Goal: Task Accomplishment & Management: Complete application form

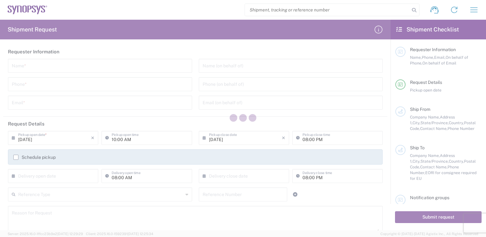
type input "United States"
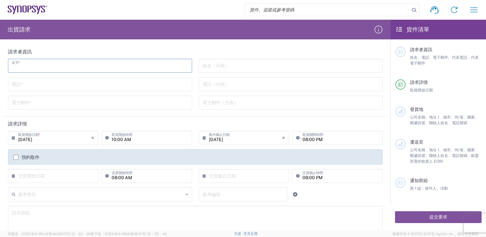
click at [40, 66] on input "text" at bounding box center [100, 65] width 176 height 11
type input "Maggie Liang"
type input "maggie.liang@compuware.com.tw"
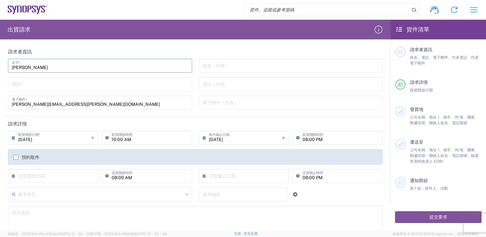
click at [45, 86] on input "tel" at bounding box center [100, 83] width 176 height 11
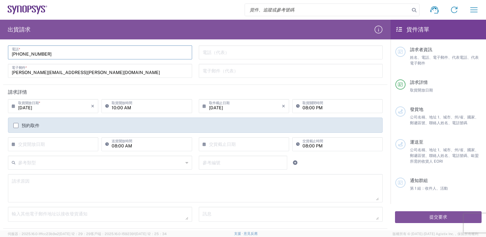
type input "886-02-82263936"
click at [17, 126] on label "預約取件" at bounding box center [26, 125] width 26 height 5
click at [16, 126] on input "預約取件" at bounding box center [16, 126] width 0 height 0
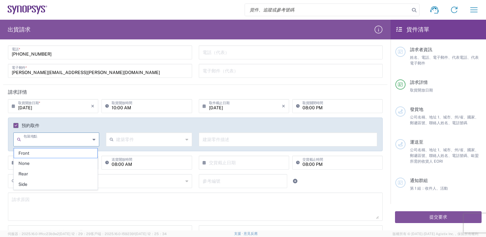
click at [58, 140] on input "text" at bounding box center [57, 139] width 67 height 11
click at [43, 154] on span "Front" at bounding box center [56, 153] width 84 height 10
type input "Front"
click at [44, 142] on input "Front" at bounding box center [57, 139] width 67 height 11
click at [66, 142] on input "Front" at bounding box center [57, 139] width 67 height 11
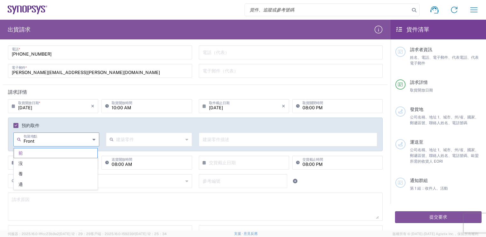
click at [93, 140] on icon at bounding box center [93, 139] width 3 height 10
drag, startPoint x: 46, startPoint y: 141, endPoint x: 17, endPoint y: 141, distance: 28.9
click at [17, 141] on div "Front 包裝地點" at bounding box center [56, 140] width 86 height 14
click at [136, 142] on input "text" at bounding box center [149, 139] width 67 height 11
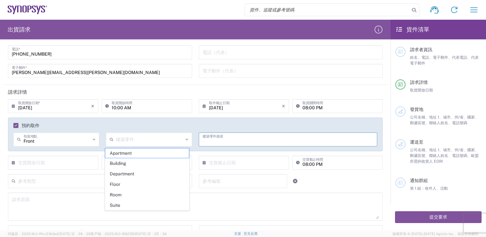
click at [221, 137] on input "text" at bounding box center [287, 139] width 171 height 11
click at [139, 138] on input "text" at bounding box center [149, 139] width 67 height 11
type input "P"
type input "POWER"
click at [217, 139] on input "text" at bounding box center [287, 139] width 171 height 11
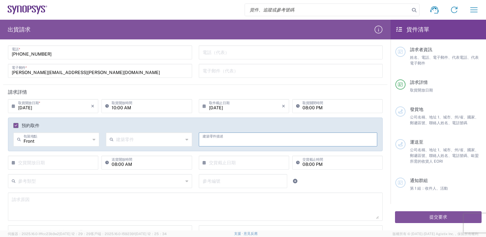
click at [149, 144] on input "text" at bounding box center [149, 139] width 67 height 11
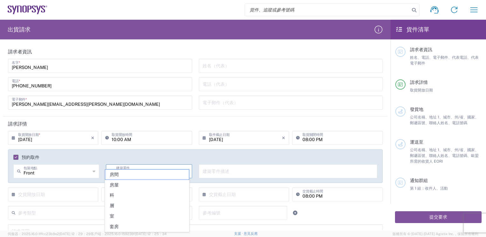
scroll to position [0, 0]
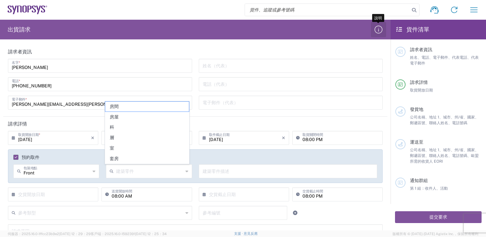
click at [378, 28] on icon "button" at bounding box center [378, 30] width 8 height 8
click at [133, 175] on input "text" at bounding box center [149, 170] width 67 height 11
click at [134, 105] on span "房間" at bounding box center [147, 107] width 84 height 10
type input "Apartment"
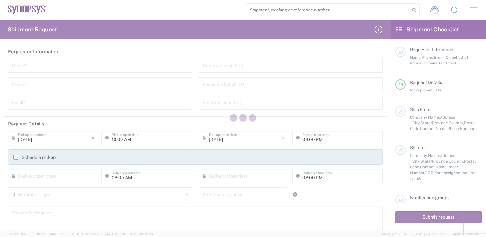
type input "United States"
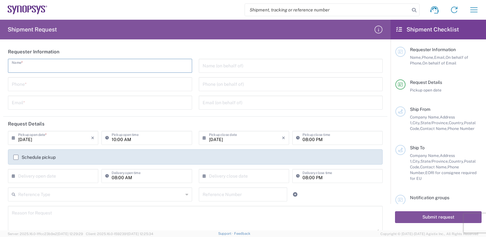
click at [52, 66] on input "text" at bounding box center [100, 65] width 176 height 11
type input "Maggie Liang"
type input "maggie.liang@compuware.com.tw"
click at [48, 82] on input "tel" at bounding box center [100, 83] width 176 height 11
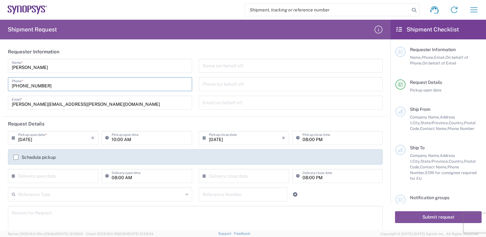
type input "886-02-82263936"
click at [61, 140] on input "08/14/2025" at bounding box center [54, 137] width 73 height 11
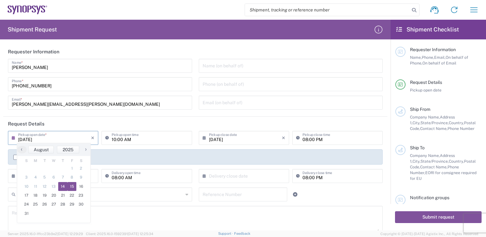
click at [72, 184] on span "15" at bounding box center [71, 186] width 9 height 9
type input "08/15/2025"
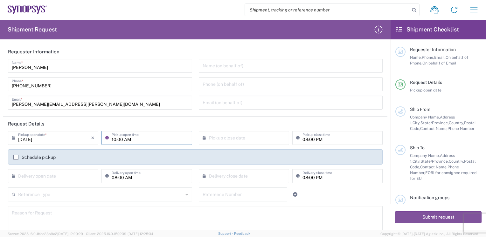
click at [156, 139] on input "10:00 AM" at bounding box center [150, 137] width 76 height 11
click at [176, 138] on input "10:00 AM" at bounding box center [150, 137] width 76 height 11
click at [122, 140] on input "10:00 AM" at bounding box center [150, 137] width 76 height 11
click at [113, 140] on input "10:00 AM" at bounding box center [150, 137] width 76 height 11
type input "13:30 PM"
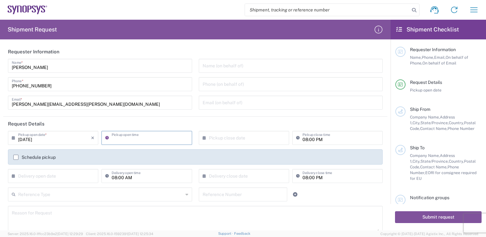
click at [226, 139] on input "text" at bounding box center [245, 137] width 73 height 11
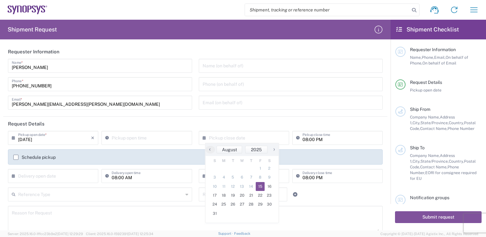
click at [262, 186] on span "15" at bounding box center [260, 186] width 9 height 9
type input "08/15/2025"
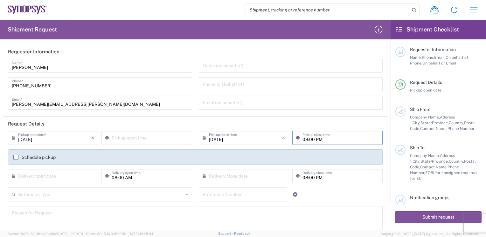
click at [326, 137] on input "08:00 PM" at bounding box center [340, 137] width 76 height 11
type input "09:32 AM"
click at [142, 139] on input "09:32 AM" at bounding box center [150, 137] width 76 height 11
click at [334, 141] on input "08:00 PM" at bounding box center [340, 137] width 76 height 11
drag, startPoint x: 334, startPoint y: 141, endPoint x: 266, endPoint y: 141, distance: 68.3
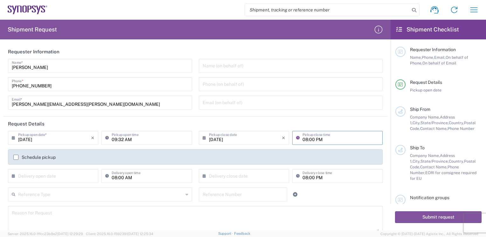
click at [266, 141] on div "08/15/2025 × Pickup close date Cancel Apply 08:00 PM Pickup close time" at bounding box center [290, 140] width 187 height 18
type input "17:00 PM"
click at [221, 146] on div "08/15/2025 × Pickup close date Cancel Apply" at bounding box center [243, 140] width 93 height 18
type input "09:33 AM"
click at [320, 132] on input "09:33 AM" at bounding box center [340, 137] width 76 height 11
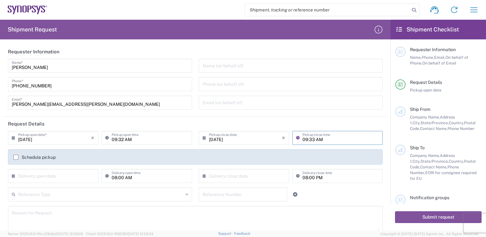
click at [339, 137] on input "09:33 AM" at bounding box center [340, 137] width 76 height 11
click at [142, 137] on input "09:32 AM" at bounding box center [150, 137] width 76 height 11
click at [105, 137] on icon at bounding box center [108, 138] width 6 height 10
type input "13:30 PM"
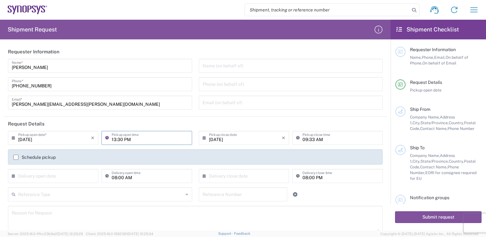
click at [123, 139] on input "13:30 PM" at bounding box center [150, 137] width 76 height 11
click at [231, 142] on input "08/15/2025" at bounding box center [245, 137] width 73 height 11
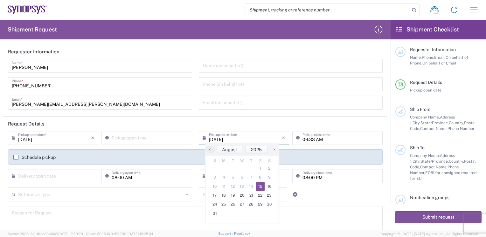
type input "09:33 AM"
click at [119, 136] on input "09:33 AM" at bounding box center [150, 137] width 76 height 11
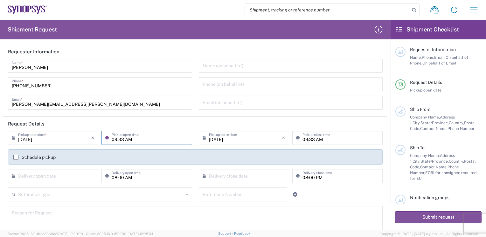
click at [112, 140] on input "09:33 AM" at bounding box center [150, 137] width 76 height 11
click at [17, 156] on label "Schedule pickup" at bounding box center [34, 157] width 42 height 5
click at [16, 157] on input "Schedule pickup" at bounding box center [16, 157] width 0 height 0
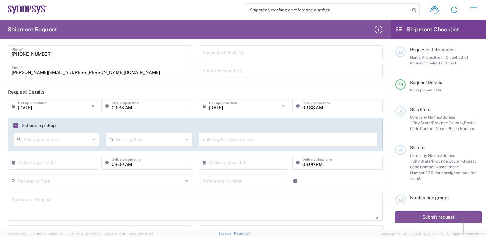
scroll to position [32, 0]
click at [91, 105] on icon "×" at bounding box center [92, 106] width 3 height 10
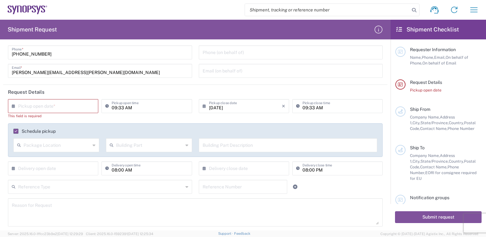
click at [94, 105] on div "× Pickup open date *" at bounding box center [53, 106] width 90 height 14
click at [96, 118] on div "This field is required" at bounding box center [53, 116] width 90 height 6
click at [53, 106] on input "text" at bounding box center [54, 105] width 73 height 11
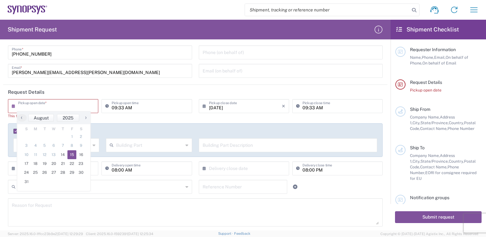
click at [71, 154] on span "15" at bounding box center [71, 154] width 9 height 9
type input "08/15/2025"
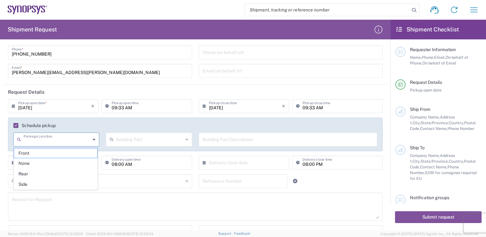
click at [51, 140] on input "text" at bounding box center [57, 139] width 67 height 11
click at [32, 153] on span "Front" at bounding box center [56, 153] width 84 height 10
type input "Front"
click at [137, 138] on input "text" at bounding box center [149, 139] width 67 height 11
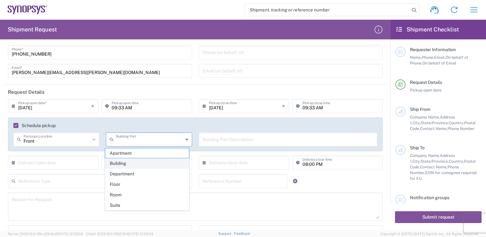
click at [125, 163] on span "Building" at bounding box center [147, 164] width 84 height 10
click at [233, 142] on input "text" at bounding box center [287, 139] width 171 height 11
click at [185, 140] on icon at bounding box center [186, 139] width 3 height 10
type input "Building"
click at [93, 140] on icon at bounding box center [93, 139] width 3 height 10
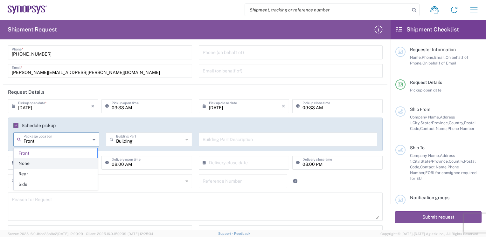
click at [37, 163] on span "None" at bounding box center [56, 164] width 84 height 10
type input "None"
click at [164, 141] on input "text" at bounding box center [149, 139] width 67 height 11
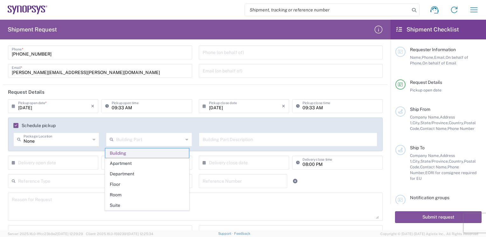
click at [133, 151] on span "Building" at bounding box center [147, 153] width 84 height 10
click at [139, 143] on input "text" at bounding box center [149, 139] width 67 height 11
click at [92, 139] on icon at bounding box center [93, 139] width 3 height 10
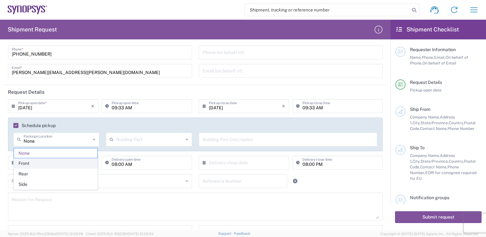
click at [42, 165] on span "Front" at bounding box center [56, 164] width 84 height 10
click at [94, 139] on div "Front Package Location" at bounding box center [56, 140] width 86 height 14
type input "Front"
click at [94, 139] on div "Front Package Location" at bounding box center [56, 140] width 86 height 14
click at [135, 137] on input "text" at bounding box center [149, 139] width 67 height 11
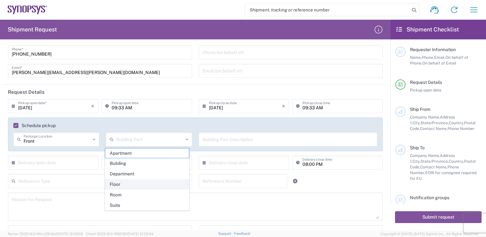
click at [122, 184] on span "Floor" at bounding box center [147, 185] width 84 height 10
type input "Floor"
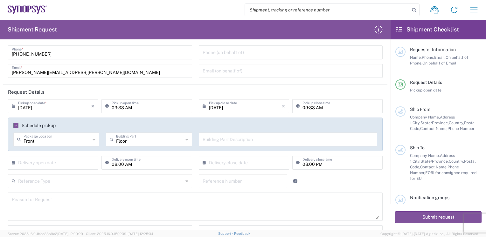
click at [50, 166] on input "text" at bounding box center [54, 162] width 73 height 11
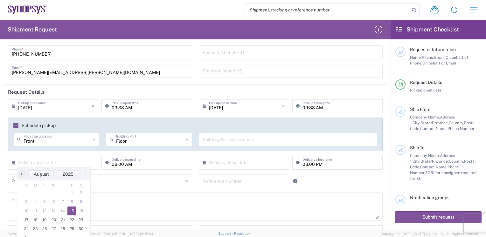
click at [73, 212] on span "15" at bounding box center [71, 211] width 9 height 9
type input "08/15/2025"
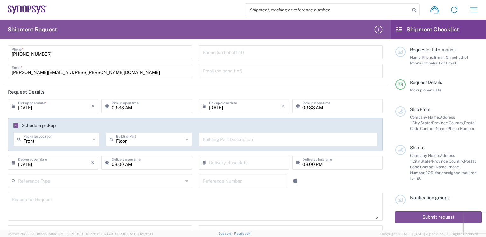
click at [128, 160] on input "08:00 AM" at bounding box center [150, 162] width 76 height 11
click at [106, 163] on icon at bounding box center [108, 163] width 6 height 10
click at [106, 162] on icon at bounding box center [108, 163] width 6 height 10
type input "1"
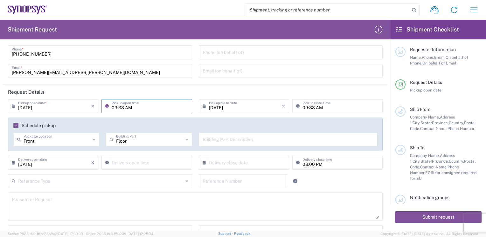
click at [142, 107] on input "09:33 AM" at bounding box center [150, 105] width 76 height 11
type input "11:33 AM"
type input "09:39 AM"
click at [138, 162] on input "09:39 AM" at bounding box center [150, 162] width 76 height 11
click at [143, 165] on input "09:39 AM" at bounding box center [150, 162] width 76 height 11
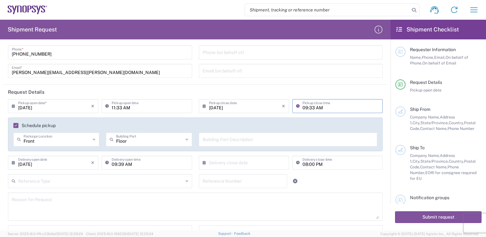
click at [315, 107] on input "09:33 AM" at bounding box center [340, 105] width 76 height 11
click at [322, 108] on input "09:33 AM" at bounding box center [340, 105] width 76 height 11
click at [302, 106] on input "09:33 AM" at bounding box center [340, 105] width 76 height 11
type input "09:23 PM"
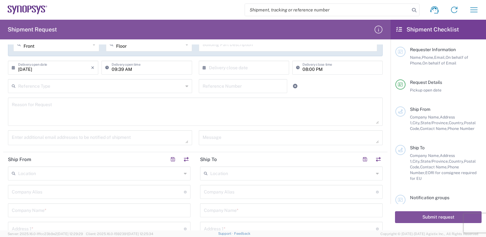
scroll to position [127, 0]
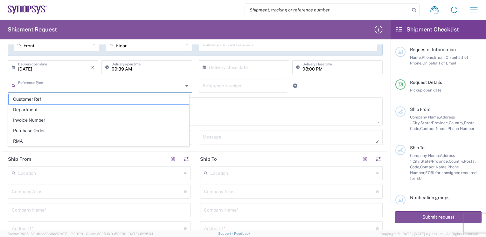
click at [81, 85] on input "text" at bounding box center [100, 85] width 165 height 11
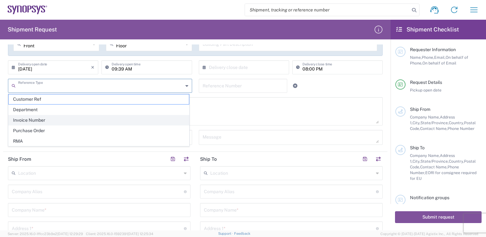
click at [41, 119] on span "Invoice Number" at bounding box center [99, 120] width 180 height 10
type input "Invoice Number"
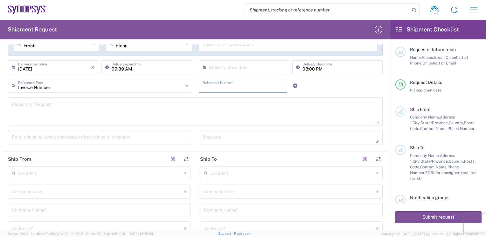
click at [238, 90] on input "text" at bounding box center [242, 85] width 81 height 11
type input "SINV-25080001"
click at [150, 108] on textarea at bounding box center [195, 111] width 367 height 24
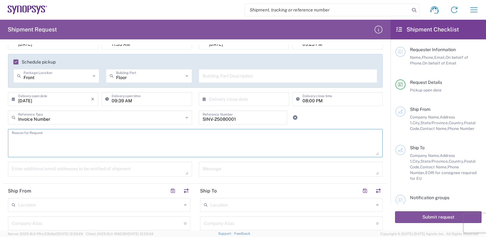
scroll to position [191, 0]
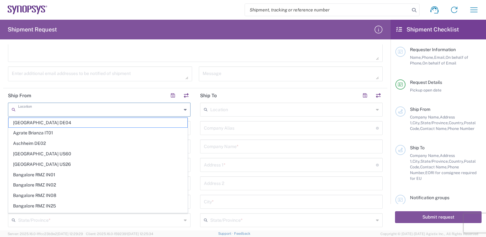
click at [50, 106] on input "text" at bounding box center [99, 109] width 163 height 11
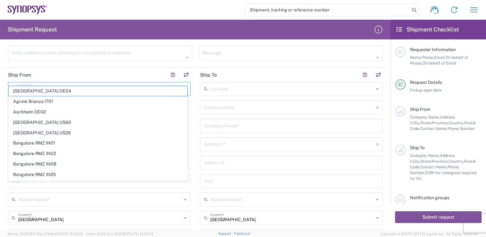
scroll to position [223, 0]
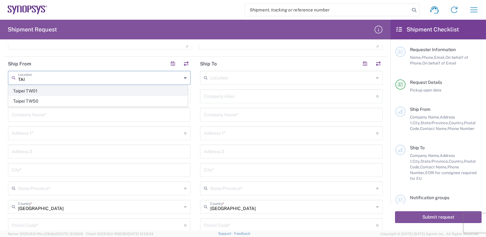
click at [39, 89] on span "Taipei TW01" at bounding box center [98, 91] width 179 height 10
type input "Taipei TW01"
type input "Synopsys Taipei TW01"
type input "Rm3108 31F 333 Section 1 Keelung Rd"
type input "Taipei"
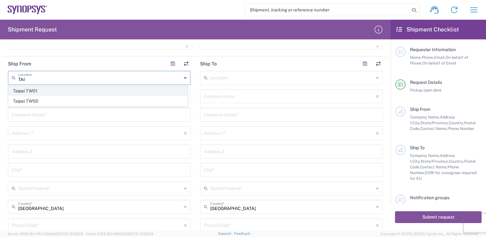
type input "Taiwan"
type input "110"
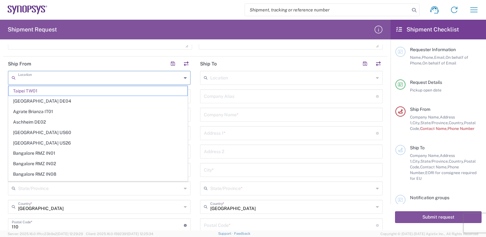
click at [48, 79] on input "text" at bounding box center [99, 77] width 163 height 11
click at [49, 81] on input "text" at bounding box center [99, 77] width 163 height 11
click at [29, 74] on input "text" at bounding box center [99, 77] width 163 height 11
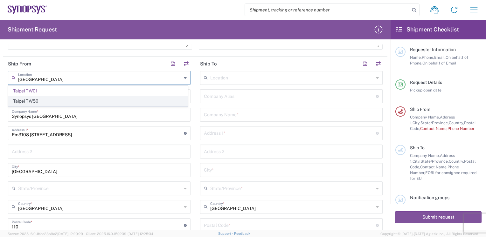
click at [35, 101] on span "Taipei TW50" at bounding box center [98, 101] width 179 height 10
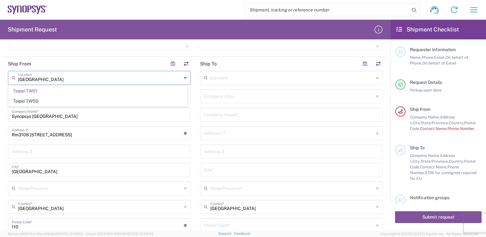
type input "Taipei TW50"
type input "Synopsys Taiwan Co. Ltd. Hsinchu Science Park Branch"
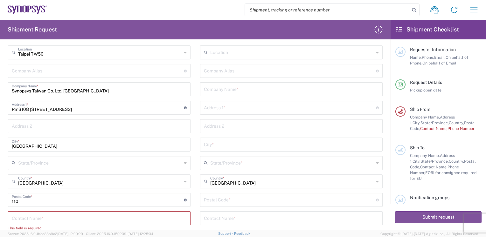
scroll to position [286, 0]
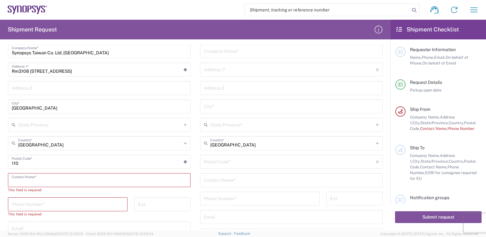
click at [51, 178] on input "text" at bounding box center [99, 179] width 175 height 11
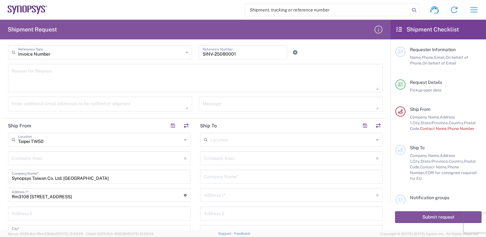
scroll to position [159, 0]
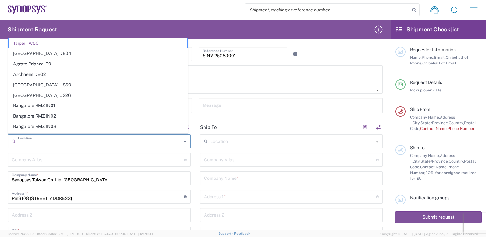
click at [58, 139] on input "text" at bounding box center [99, 140] width 163 height 11
click at [57, 139] on input "text" at bounding box center [99, 140] width 163 height 11
click at [44, 178] on input "Synopsys Taiwan Co. Ltd. Hsinchu Science Park Branch" at bounding box center [99, 177] width 175 height 11
type input "Taipei TW50"
click at [52, 141] on input "text" at bounding box center [99, 140] width 163 height 11
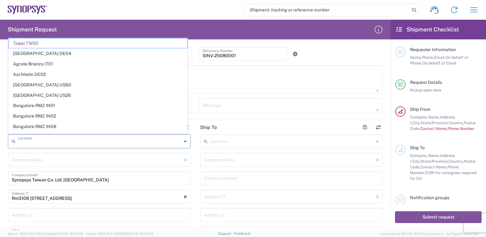
click at [81, 159] on input "text" at bounding box center [98, 159] width 172 height 11
type input "Taipei TW50"
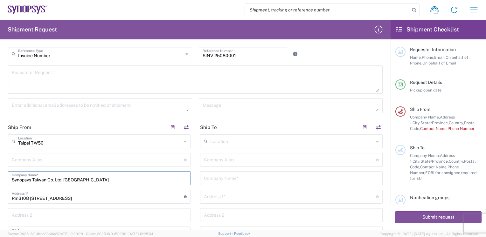
click at [140, 180] on input "Synopsys Taiwan Co. Ltd. Hsinchu Science Park Branch" at bounding box center [99, 177] width 175 height 11
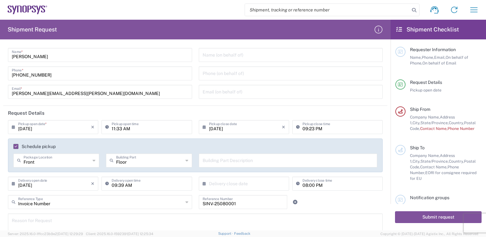
scroll to position [0, 0]
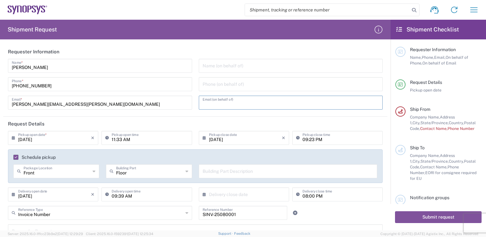
click at [236, 103] on input "text" at bounding box center [290, 102] width 176 height 11
type input "maggie.liang@compuware.com.tw"
click at [444, 92] on div "Pickup open date" at bounding box center [446, 90] width 72 height 6
click at [126, 140] on input "11:33 AM" at bounding box center [150, 137] width 76 height 11
click at [126, 141] on input "09:33 PM" at bounding box center [150, 137] width 76 height 11
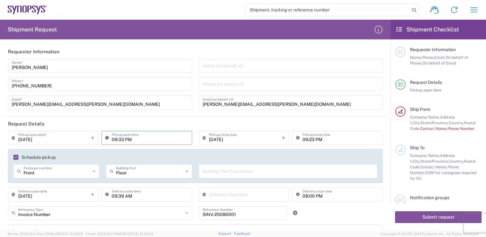
click at [112, 140] on input "09:33 PM" at bounding box center [150, 137] width 76 height 11
type input "13:30 PM"
click at [231, 139] on input "08/15/2025" at bounding box center [245, 137] width 73 height 11
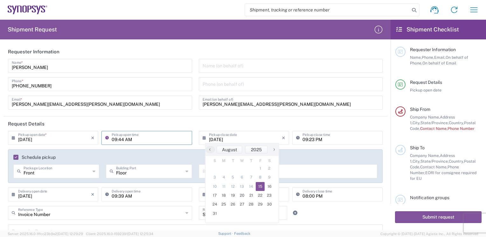
click at [173, 140] on input "09:44 AM" at bounding box center [150, 137] width 76 height 11
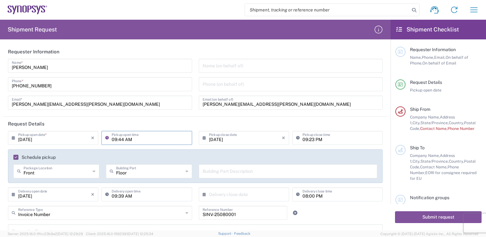
click at [163, 140] on input "09:44 AM" at bounding box center [150, 137] width 76 height 11
click at [113, 140] on input "09:44 AM" at bounding box center [150, 137] width 76 height 11
type input "11:30 AM"
click at [225, 138] on input "08/15/2025" at bounding box center [245, 137] width 73 height 11
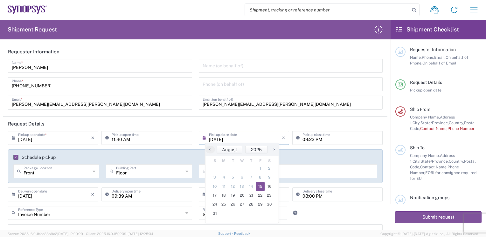
click at [225, 137] on input "08/15/2025" at bounding box center [245, 137] width 73 height 11
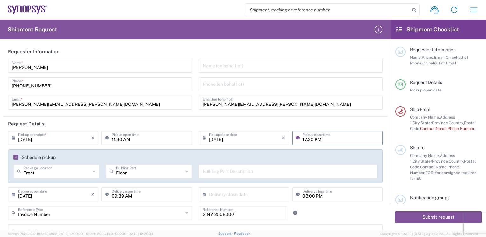
type input "17:30 PM"
click at [318, 147] on div "Pickup close time" at bounding box center [337, 140] width 93 height 18
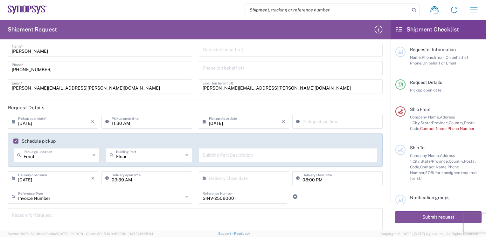
scroll to position [32, 0]
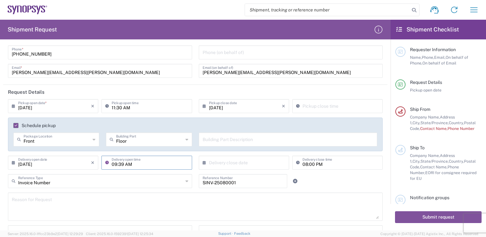
click at [123, 163] on input "09:39 AM" at bounding box center [150, 162] width 76 height 11
type input "1"
type input "11:30 AM"
click at [217, 165] on input "text" at bounding box center [245, 162] width 73 height 11
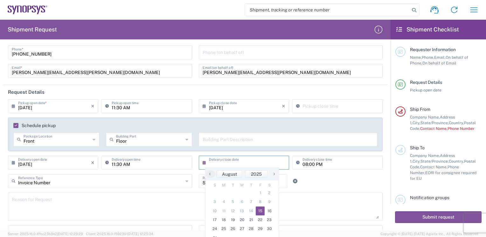
click at [258, 213] on span "15" at bounding box center [260, 211] width 9 height 9
type input "08/15/2025"
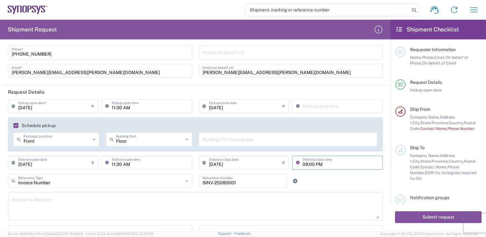
click at [331, 166] on input "08:00 PM" at bounding box center [340, 162] width 76 height 11
drag, startPoint x: 331, startPoint y: 165, endPoint x: 285, endPoint y: 162, distance: 46.2
click at [285, 162] on div "08/15/2025 × Delivery close date Cancel Apply 08:00 PM Delivery close time" at bounding box center [290, 165] width 187 height 18
type input "Invoice Number"
click at [106, 183] on input "Invoice Number" at bounding box center [100, 180] width 165 height 11
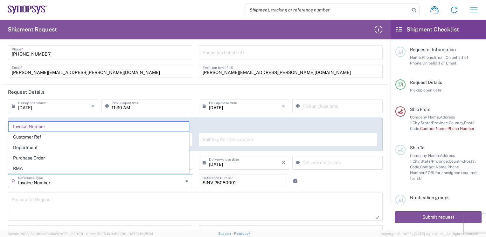
click at [88, 184] on input "Invoice Number" at bounding box center [100, 180] width 165 height 11
click at [94, 195] on textarea at bounding box center [195, 207] width 367 height 24
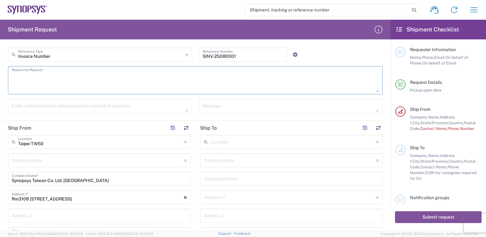
scroll to position [159, 0]
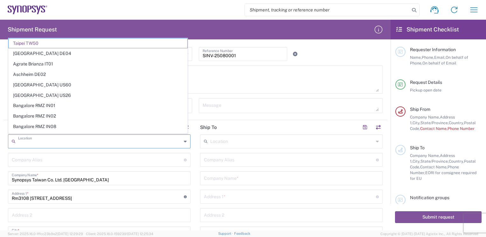
click at [62, 142] on input "text" at bounding box center [99, 140] width 163 height 11
click at [61, 142] on input "text" at bounding box center [99, 140] width 163 height 11
type input "Taipei TW50"
drag, startPoint x: 57, startPoint y: 140, endPoint x: -1, endPoint y: 138, distance: 58.5
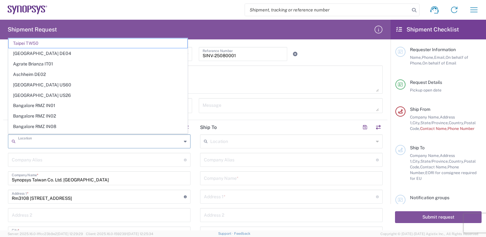
click at [0, 138] on html "Shipment request Shipment tracking Employee non-product shipment request My shi…" at bounding box center [243, 118] width 486 height 237
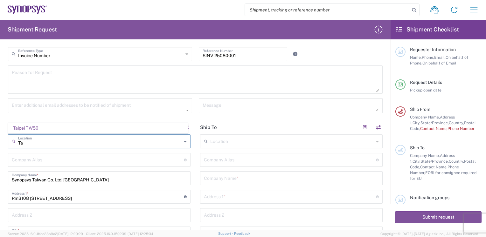
type input "T"
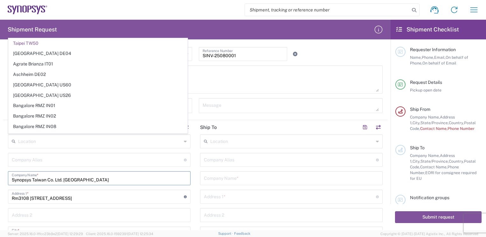
click at [99, 182] on input "Synopsys Taiwan Co. Ltd. Hsinchu Science Park Branch" at bounding box center [99, 177] width 175 height 11
type input "Taipei TW50"
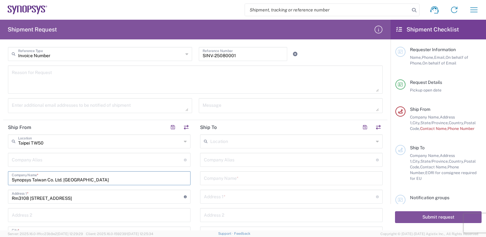
drag, startPoint x: 139, startPoint y: 179, endPoint x: -1, endPoint y: 181, distance: 139.9
click at [0, 181] on html "Shipment request Shipment tracking Employee non-product shipment request My shi…" at bounding box center [243, 118] width 486 height 237
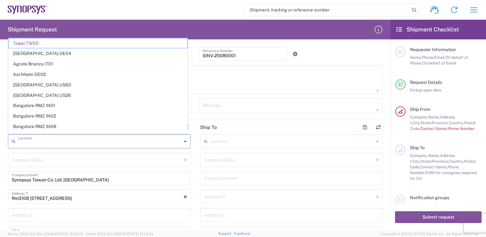
drag, startPoint x: 52, startPoint y: 140, endPoint x: -1, endPoint y: 135, distance: 54.0
click at [0, 135] on html "Shipment request Shipment tracking Employee non-product shipment request My shi…" at bounding box center [243, 118] width 486 height 237
type input "Taipei TW50"
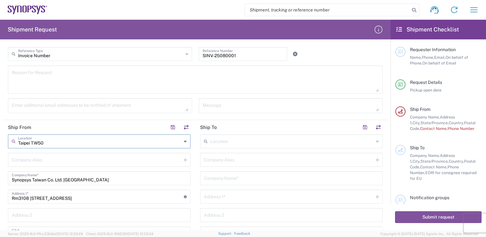
click at [30, 141] on input "Taipei TW50" at bounding box center [99, 140] width 163 height 11
drag, startPoint x: 52, startPoint y: 142, endPoint x: 13, endPoint y: 142, distance: 38.5
click at [13, 142] on div "Taipei TW50 Location" at bounding box center [99, 141] width 182 height 14
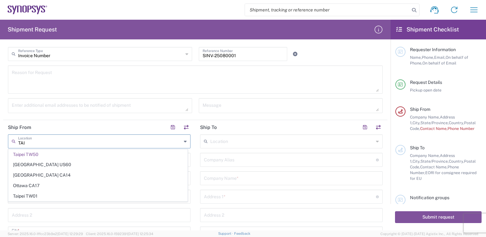
scroll to position [0, 0]
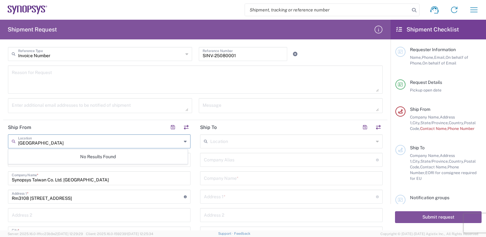
type input "TAIWAN"
click at [58, 153] on div "No Results Found" at bounding box center [97, 156] width 179 height 15
click at [77, 178] on input "Synopsys Taiwan Co. Ltd. Hsinchu Science Park Branch" at bounding box center [99, 177] width 175 height 11
drag, startPoint x: 135, startPoint y: 180, endPoint x: 0, endPoint y: 175, distance: 135.2
click at [0, 175] on html "Shipment request Shipment tracking Employee non-product shipment request My shi…" at bounding box center [243, 118] width 486 height 237
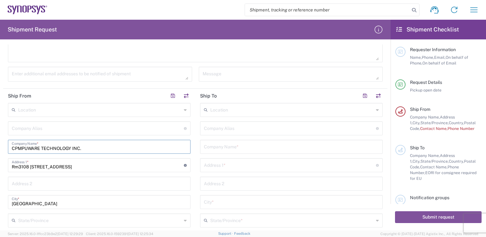
scroll to position [223, 0]
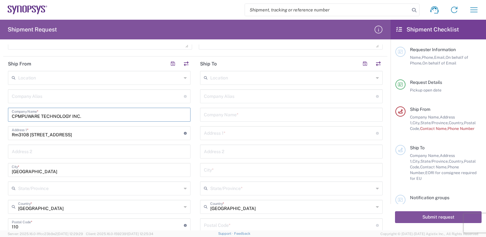
type input "CPMPUWARE TECHNOLOGY INC."
click at [86, 134] on input "Rm3108 31F 333 Section 1 Keelung Rd" at bounding box center [98, 132] width 172 height 11
drag, startPoint x: 105, startPoint y: 137, endPoint x: -1, endPoint y: 132, distance: 106.3
click at [0, 132] on html "Shipment request Shipment tracking Employee non-product shipment request My shi…" at bounding box center [243, 118] width 486 height 237
paste input "4F., No.306, Chang'an St., Bade City, Taoyuan County 334025, Taiwan (R.O.C.)"
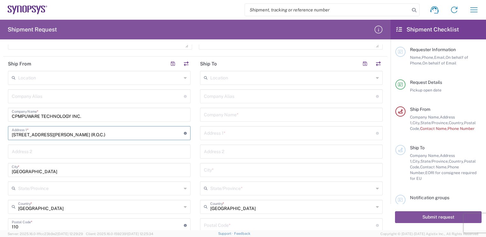
drag, startPoint x: 87, startPoint y: 134, endPoint x: 121, endPoint y: 134, distance: 34.0
click at [121, 134] on input "4F., No.306, Chang'an St., Bade City, Taoyuan County 334025, Taiwan (R.O.C.)" at bounding box center [98, 132] width 172 height 11
type input "4F., No.306, Chang'an St., Bade City, 334025, Taiwan (R.O.C.)"
click at [30, 173] on input "Taipei" at bounding box center [99, 169] width 175 height 11
drag, startPoint x: 31, startPoint y: 173, endPoint x: 11, endPoint y: 172, distance: 19.1
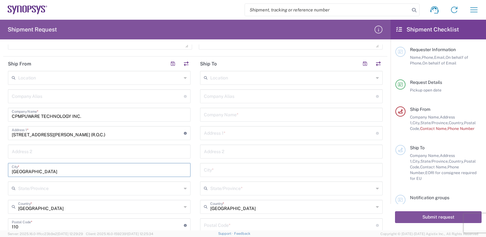
click at [12, 172] on input "Taipei" at bounding box center [99, 169] width 175 height 11
paste input "oyuan County"
drag, startPoint x: 29, startPoint y: 172, endPoint x: 53, endPoint y: 171, distance: 24.2
click at [53, 171] on input "Taoyuan County" at bounding box center [99, 169] width 175 height 11
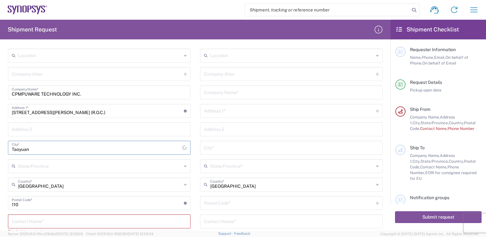
scroll to position [254, 0]
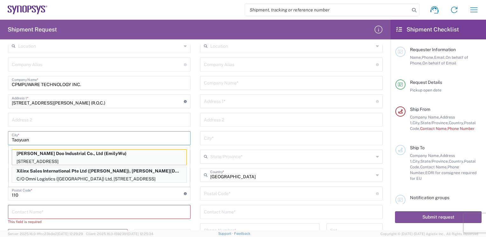
type input "Taoyuan"
click at [0, 170] on html "Shipment request Shipment tracking Employee non-product shipment request My shi…" at bounding box center [243, 118] width 486 height 237
click at [0, 120] on html "Shipment request Shipment tracking Employee non-product shipment request My shi…" at bounding box center [243, 118] width 486 height 237
click at [167, 119] on input "text" at bounding box center [99, 119] width 175 height 11
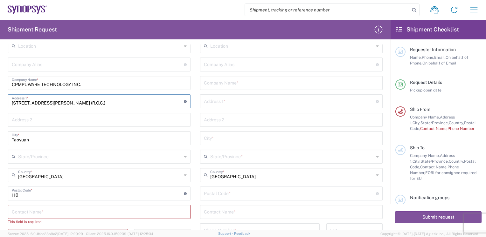
drag, startPoint x: 89, startPoint y: 102, endPoint x: 141, endPoint y: 104, distance: 52.2
click at [141, 104] on input "4F., No.306, Chang'an St., Bade City, 334025, Taiwan (R.O.C.)" at bounding box center [98, 100] width 172 height 11
click at [24, 195] on input "undefined" at bounding box center [98, 193] width 172 height 11
drag, startPoint x: 27, startPoint y: 196, endPoint x: 5, endPoint y: 194, distance: 21.7
click at [0, 185] on html "Shipment request Shipment tracking Employee non-product shipment request My shi…" at bounding box center [243, 118] width 486 height 237
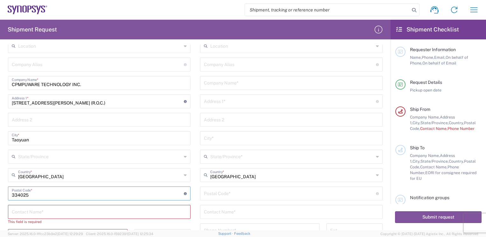
type input "334025"
click at [67, 120] on input "text" at bounding box center [99, 119] width 175 height 11
click at [87, 104] on input "4F., No.306, Chang'an St., Bade City, 334025, Taiwan (R.O.C.)" at bounding box center [98, 100] width 172 height 11
drag, startPoint x: 87, startPoint y: 101, endPoint x: 105, endPoint y: 102, distance: 17.2
click at [105, 102] on input "4F., No.306, Chang'an St., Bade City, 334025, Taiwan (R.O.C.)" at bounding box center [98, 100] width 172 height 11
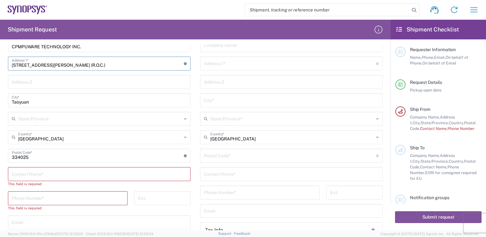
scroll to position [350, 0]
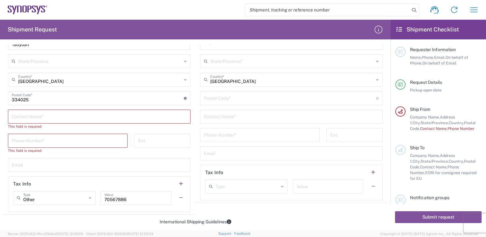
type input "4F., No.306, Chang'an St., Bade City, Taiwan (R.O.C.)"
click at [42, 113] on input "text" at bounding box center [99, 116] width 175 height 11
click at [39, 141] on input "tel" at bounding box center [68, 140] width 112 height 11
click at [43, 116] on input "text" at bounding box center [99, 116] width 175 height 11
click at [29, 117] on input "text" at bounding box center [99, 116] width 175 height 11
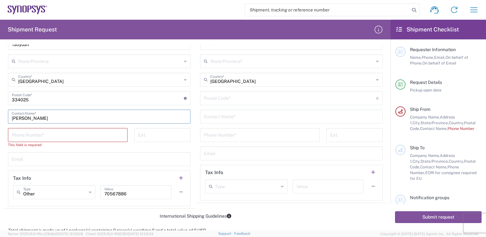
type input "Maggie"
click at [21, 136] on input "tel" at bounding box center [68, 134] width 112 height 11
click at [82, 146] on div "Invalid phone number" at bounding box center [68, 145] width 120 height 6
click at [43, 135] on input "886-02-82263936 ext.3710" at bounding box center [68, 134] width 112 height 11
click at [22, 135] on input "886-02-82263936 ext.3710" at bounding box center [68, 134] width 112 height 11
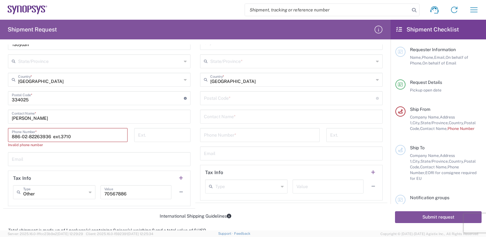
click at [24, 137] on input "886-02-82263936 ext.3710" at bounding box center [68, 134] width 112 height 11
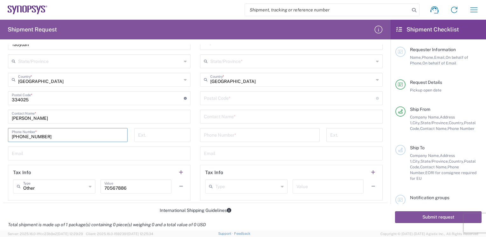
type input "886-02-82263936"
click at [47, 156] on input "text" at bounding box center [99, 152] width 175 height 11
type input "maggie.liang@compuware.com.tw"
click at [89, 186] on icon at bounding box center [90, 187] width 3 height 10
click at [75, 208] on div "International Shipping Guidelines" at bounding box center [195, 211] width 384 height 6
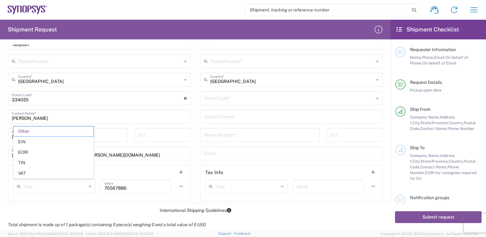
type input "Other"
click at [147, 187] on input "70567886" at bounding box center [135, 186] width 63 height 11
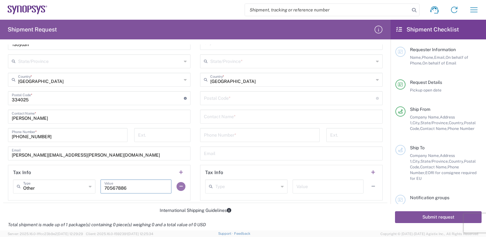
click at [178, 185] on button "button" at bounding box center [180, 186] width 9 height 9
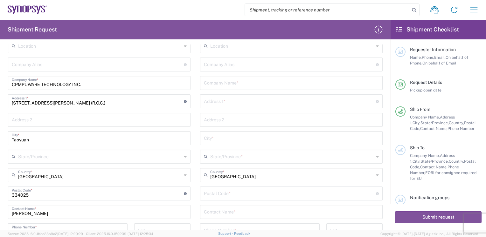
scroll to position [223, 0]
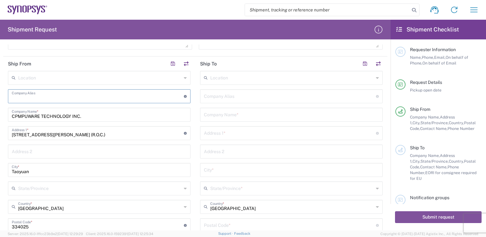
click at [55, 96] on input "text" at bounding box center [98, 95] width 172 height 11
type input "c"
type input "COMPUWARE"
click at [229, 97] on input "text" at bounding box center [290, 95] width 172 height 11
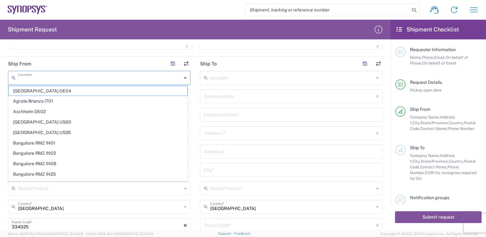
click at [130, 82] on input "text" at bounding box center [99, 77] width 163 height 11
click at [250, 100] on input "text" at bounding box center [290, 95] width 172 height 11
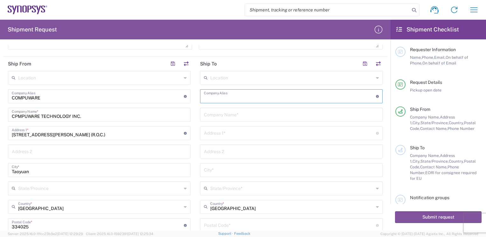
click at [248, 80] on input "text" at bounding box center [291, 77] width 163 height 11
type input "S"
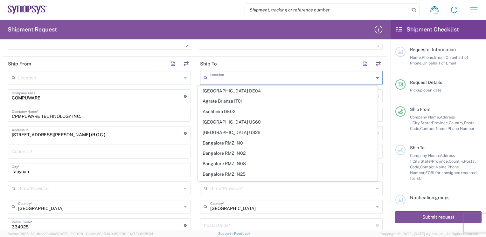
click at [192, 95] on main "Location Aachen DE04 Agrate Brianza IT01 Aschheim DE02 Atlanta US60 Austin US26…" at bounding box center [99, 190] width 192 height 238
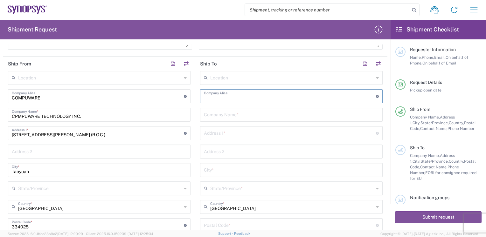
click at [261, 96] on input "text" at bounding box center [290, 95] width 172 height 11
paste input "Synopsys Sweden AB"
type input "Synopsys Sweden AB"
click at [212, 114] on input "text" at bounding box center [291, 114] width 175 height 11
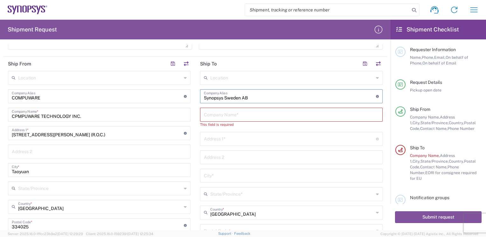
drag, startPoint x: 253, startPoint y: 97, endPoint x: 181, endPoint y: 97, distance: 71.8
click at [181, 97] on div "Ship From Location Aachen DE04 Agrate Brianza IT01 Aschheim DE02 Atlanta US60 A…" at bounding box center [195, 196] width 384 height 279
click at [209, 115] on input "text" at bounding box center [291, 114] width 175 height 11
paste input "Synopsys Sweden AB"
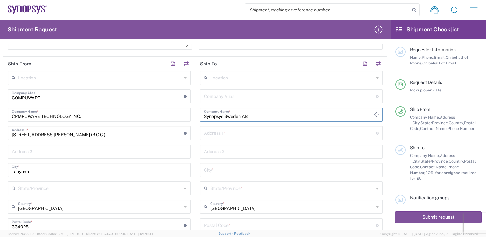
type input "Synopsys Sweden AB"
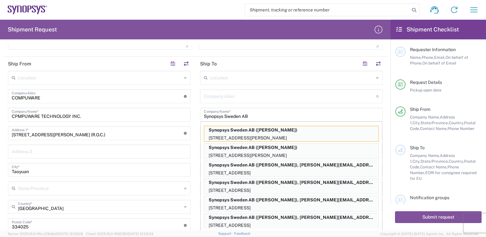
click at [209, 101] on div "Company Alias Address short code to enable quick look up and auto-complete of a…" at bounding box center [291, 96] width 182 height 14
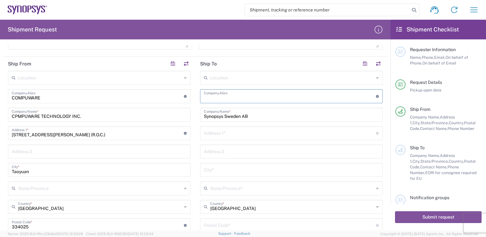
click at [210, 97] on input "text" at bounding box center [290, 95] width 172 height 11
paste input "Synopsys Sweden AB"
drag, startPoint x: 223, startPoint y: 98, endPoint x: 263, endPoint y: 94, distance: 40.2
click at [263, 94] on input "Synopsys Sweden AB" at bounding box center [290, 95] width 172 height 11
click at [264, 96] on input "Synopsys Sweden AB" at bounding box center [290, 95] width 172 height 11
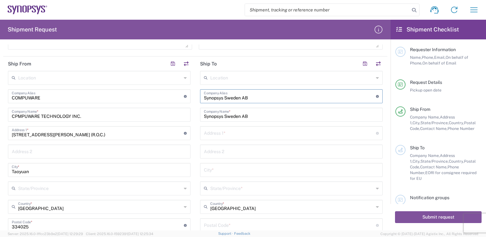
type input "Synopsys Sweden AB"
click at [224, 130] on input "text" at bounding box center [290, 132] width 172 height 11
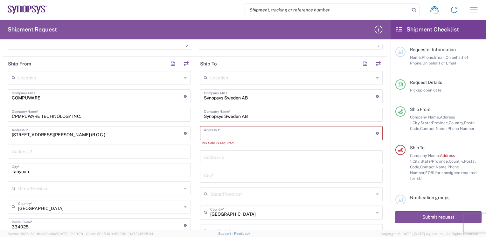
paste input "Kalkstensvägen 3 SE 224 78 LUND SWEDEN"
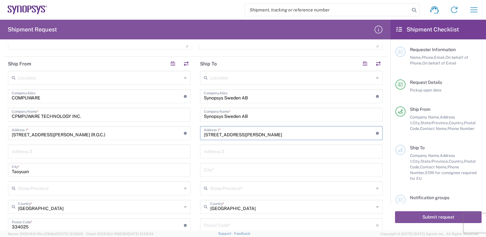
type input "Kalkstensvägen 3 SE 224 78 LUND SWEDEN"
click at [220, 171] on input "text" at bounding box center [291, 169] width 175 height 11
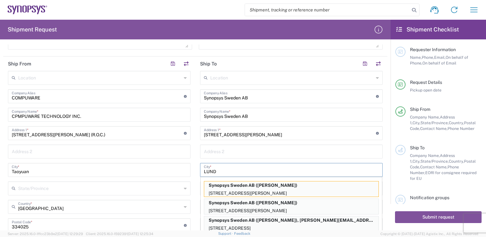
type input "LUND"
click at [242, 134] on input "Kalkstensvägen 3 SE 224 78 LUND SWEDEN" at bounding box center [290, 132] width 172 height 11
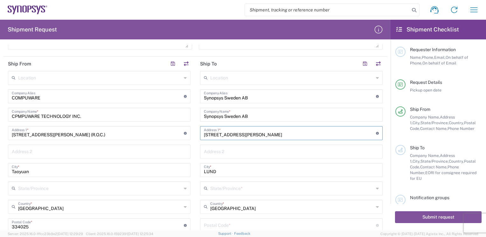
click at [245, 134] on input "Kalkstensvägen 3 SE 224 78 LUND SWEDEN" at bounding box center [290, 132] width 172 height 11
drag, startPoint x: 262, startPoint y: 135, endPoint x: 312, endPoint y: 132, distance: 50.4
click at [312, 132] on input "Kalkstensvägen 3 SE- 224 78 LUND SWEDEN" at bounding box center [290, 132] width 172 height 11
type input "Kalkstensvägen 3 SE- 224 78"
click at [251, 209] on input "text" at bounding box center [291, 206] width 163 height 11
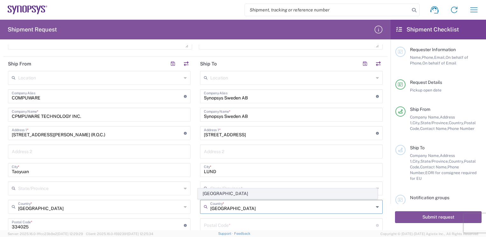
click at [210, 193] on span "Sweden" at bounding box center [287, 194] width 179 height 10
type input "Sweden"
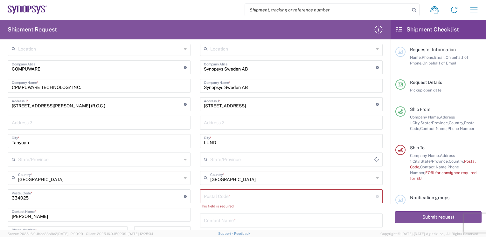
scroll to position [286, 0]
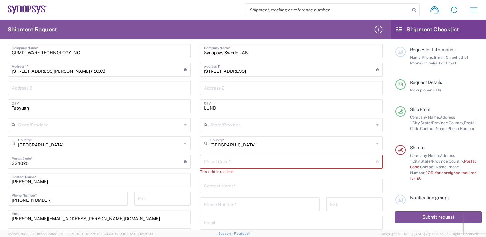
click at [260, 127] on input "text" at bounding box center [291, 124] width 163 height 11
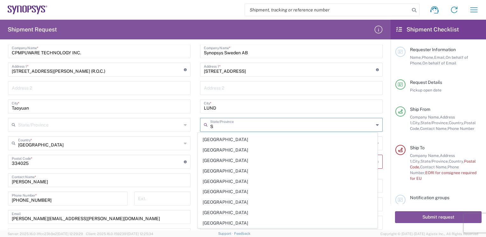
scroll to position [0, 0]
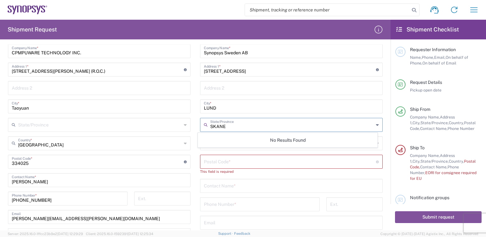
type input "SKANE"
click at [243, 139] on div "No Results Found" at bounding box center [287, 140] width 179 height 15
click at [228, 160] on input "undefined" at bounding box center [290, 161] width 172 height 11
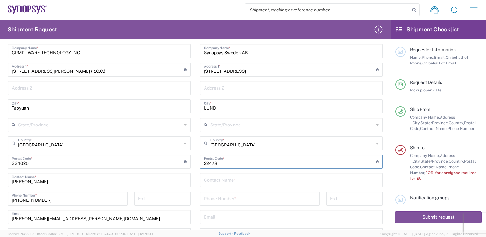
type input "22478"
click at [225, 180] on input "text" at bounding box center [291, 179] width 175 height 11
click at [238, 126] on input "text" at bounding box center [291, 124] width 163 height 11
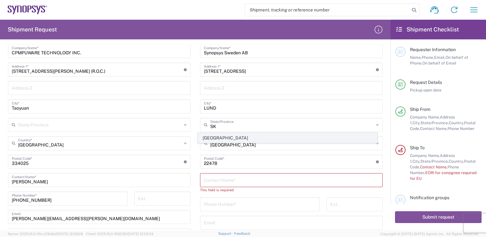
click at [220, 138] on span "Skåne län" at bounding box center [287, 138] width 179 height 10
type input "Skåne län"
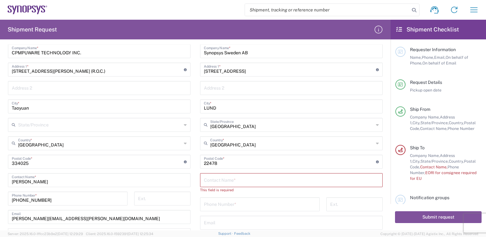
click at [214, 178] on input "text" at bounding box center [291, 179] width 175 height 11
paste input "Tomas Lindbäck"
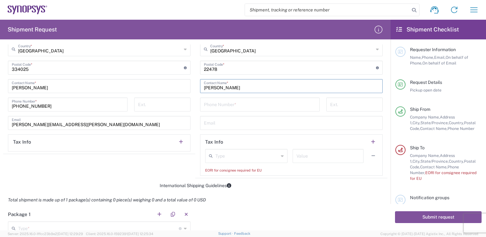
scroll to position [381, 0]
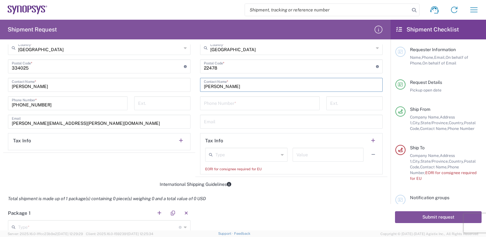
type input "Tomas Lindbäck"
click at [223, 106] on input "tel" at bounding box center [260, 102] width 112 height 11
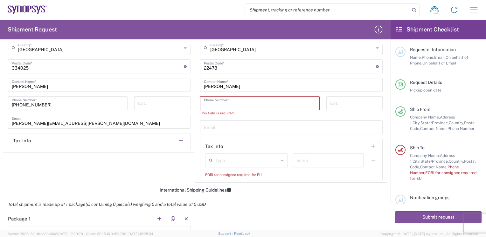
paste input "46 46 16 29 00"
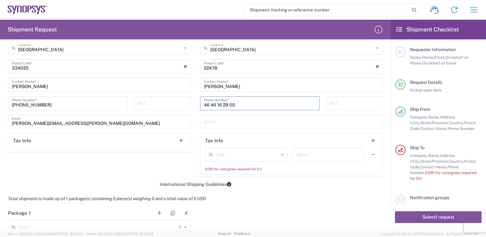
type input "46 46 16 29 00"
click at [281, 155] on icon at bounding box center [282, 155] width 3 height 10
click at [259, 140] on header "Tax Info" at bounding box center [291, 141] width 182 height 14
click at [281, 155] on icon at bounding box center [282, 155] width 3 height 10
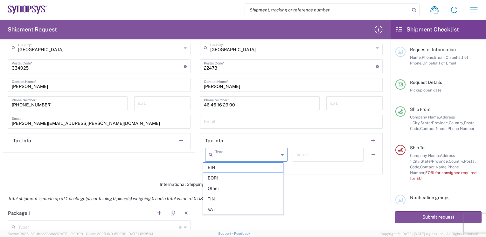
click at [292, 135] on header "Tax Info" at bounding box center [291, 141] width 182 height 14
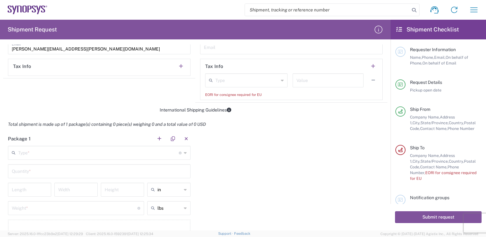
scroll to position [445, 0]
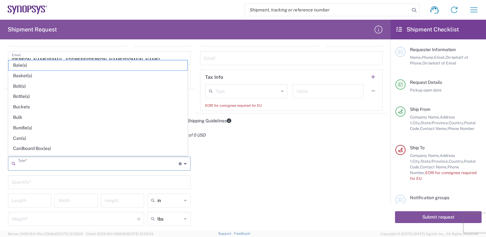
click at [43, 160] on input "text" at bounding box center [98, 163] width 161 height 11
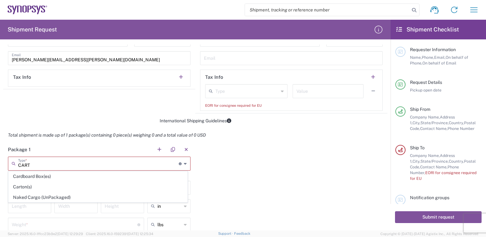
scroll to position [0, 0]
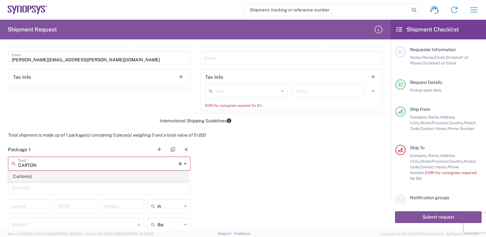
click at [31, 175] on span "Carton(s)" at bounding box center [98, 177] width 179 height 10
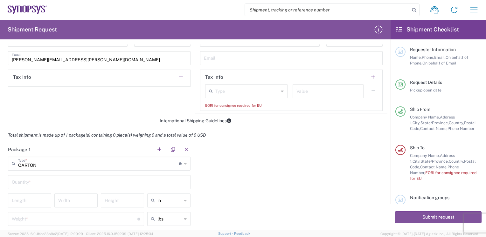
type input "Carton(s)"
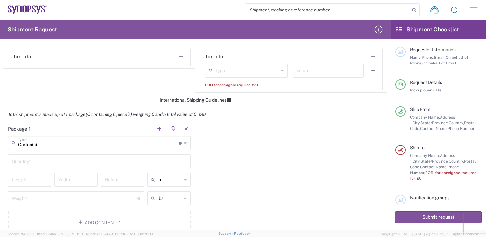
scroll to position [477, 0]
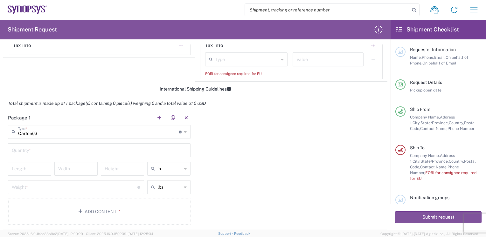
click at [63, 149] on input "text" at bounding box center [99, 149] width 175 height 11
type input "1"
click at [31, 172] on input "number" at bounding box center [30, 168] width 36 height 11
type input "60"
click at [74, 169] on input "number" at bounding box center [76, 168] width 36 height 11
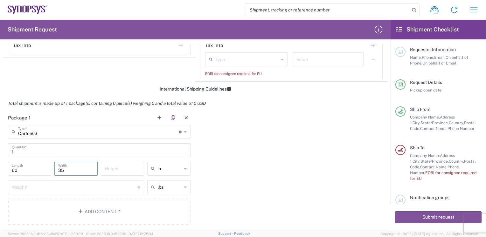
type input "35"
click at [116, 169] on input "number" at bounding box center [123, 168] width 36 height 11
type input "16"
click at [184, 167] on icon at bounding box center [185, 169] width 3 height 10
click at [154, 193] on span "cm" at bounding box center [166, 192] width 41 height 10
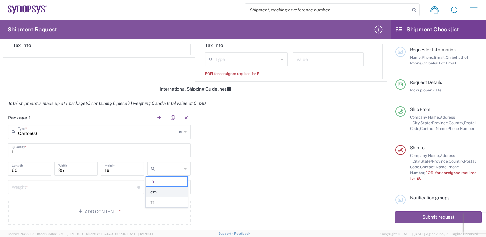
type input "152.4"
type input "88.9"
type input "40.64"
type input "cm"
click at [41, 172] on input "152.4" at bounding box center [30, 168] width 36 height 11
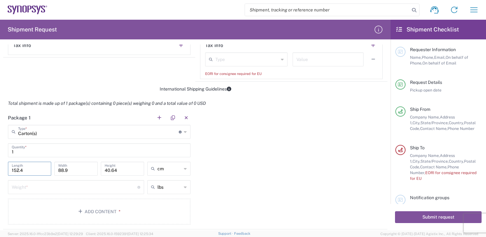
drag, startPoint x: 31, startPoint y: 168, endPoint x: -1, endPoint y: 160, distance: 33.2
click at [0, 160] on html "Shipment request Shipment tracking Employee non-product shipment request My shi…" at bounding box center [243, 118] width 486 height 237
type input "60"
click at [78, 170] on input "88.9" at bounding box center [76, 168] width 36 height 11
drag, startPoint x: 77, startPoint y: 170, endPoint x: 0, endPoint y: 133, distance: 85.5
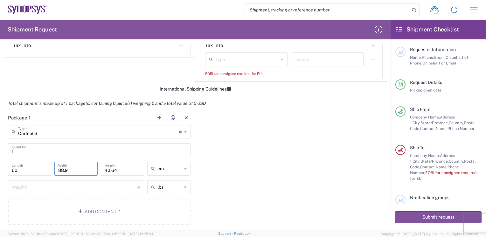
click at [0, 133] on html "Shipment request Shipment tracking Employee non-product shipment request My shi…" at bounding box center [243, 118] width 486 height 237
type input "35"
drag, startPoint x: 117, startPoint y: 168, endPoint x: 35, endPoint y: 165, distance: 82.1
click at [35, 165] on div "60 Length 35 Width 40.64 Height cm in cm ft" at bounding box center [99, 171] width 186 height 18
type input "16"
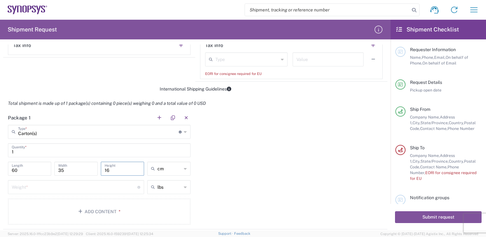
click at [227, 155] on div "Package 1 Carton(s) Type * Material used to package goods Carton(s) 1 Quantity …" at bounding box center [195, 170] width 384 height 119
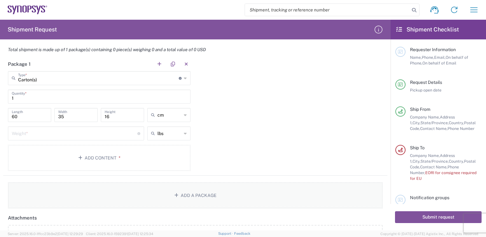
scroll to position [540, 0]
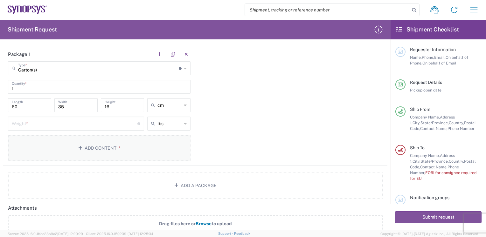
click at [97, 148] on button "Add Content *" at bounding box center [99, 148] width 182 height 26
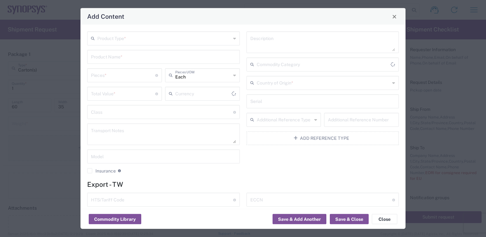
type input "US Dollar"
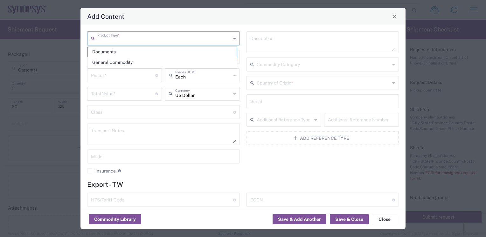
click at [140, 41] on input "text" at bounding box center [164, 37] width 134 height 11
click at [108, 62] on span "General Commodity" at bounding box center [162, 63] width 149 height 10
type input "General Commodity"
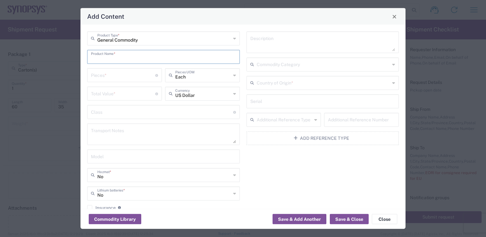
click at [140, 58] on input "text" at bounding box center [163, 56] width 145 height 11
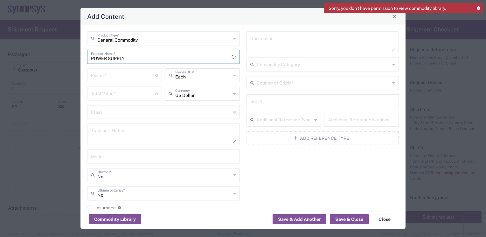
type input "POWER SUPPLY"
click at [133, 77] on input "number" at bounding box center [123, 74] width 64 height 11
type input "4"
click at [222, 74] on input "text" at bounding box center [203, 74] width 56 height 11
click at [233, 76] on icon at bounding box center [234, 75] width 3 height 10
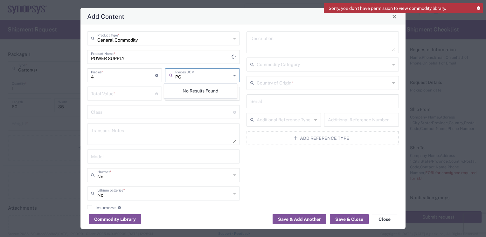
type input "P"
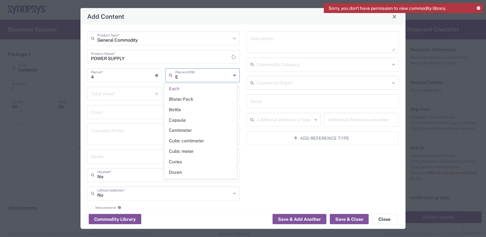
type input "E"
click at [209, 87] on span "Each" at bounding box center [200, 89] width 72 height 10
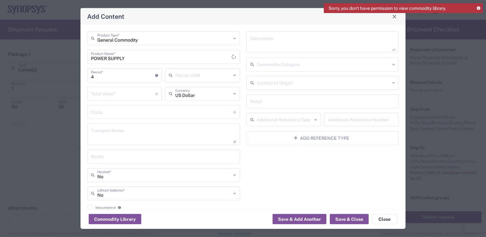
click at [191, 74] on input "text" at bounding box center [203, 74] width 56 height 11
click at [170, 86] on span "Each" at bounding box center [200, 89] width 72 height 10
type input "Each"
click at [118, 93] on input "number" at bounding box center [123, 93] width 64 height 11
type input "40"
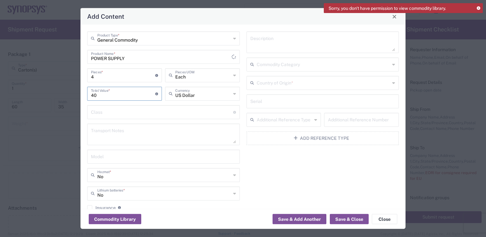
click at [154, 114] on input "text" at bounding box center [162, 111] width 142 height 11
click at [180, 131] on textarea at bounding box center [163, 135] width 145 height 18
click at [205, 56] on input "POWER SUPPLY" at bounding box center [161, 56] width 140 height 11
click at [108, 115] on input "text" at bounding box center [162, 111] width 142 height 11
click at [113, 138] on textarea at bounding box center [163, 135] width 145 height 18
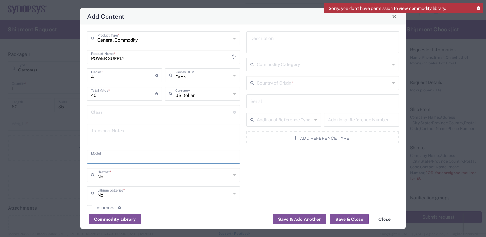
click at [124, 158] on input "text" at bounding box center [163, 156] width 145 height 11
click at [291, 82] on input "text" at bounding box center [324, 82] width 134 height 11
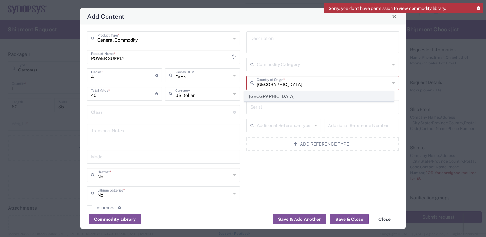
click at [261, 96] on span "Taiwan" at bounding box center [318, 97] width 149 height 10
type input "Taiwan"
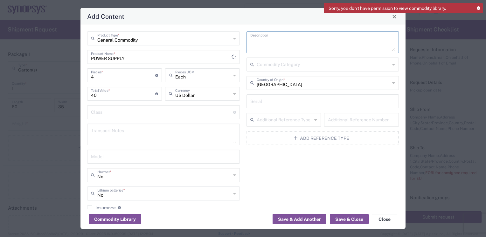
click at [282, 44] on textarea at bounding box center [322, 42] width 145 height 18
type textarea "P"
type textarea "2"
type textarea "P"
type textarea "2000W POWER & 2200W POWER"
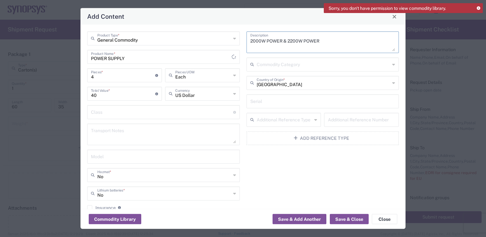
click at [299, 66] on input "text" at bounding box center [324, 63] width 134 height 11
click at [390, 64] on div "Commodity Category" at bounding box center [322, 65] width 153 height 14
click at [282, 153] on div "2000W POWER & 2200W POWER Description Commodity Category Taiwan Country of Orig…" at bounding box center [322, 132] width 159 height 203
click at [128, 110] on input "text" at bounding box center [162, 111] width 142 height 11
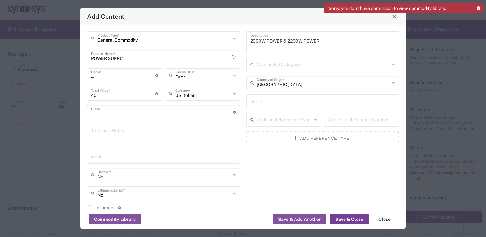
click at [350, 221] on button "Save & Close" at bounding box center [349, 219] width 39 height 10
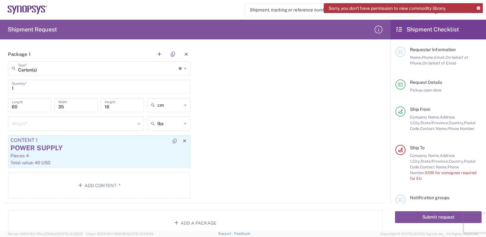
click at [47, 163] on div "Total value: 40 USD" at bounding box center [98, 163] width 177 height 6
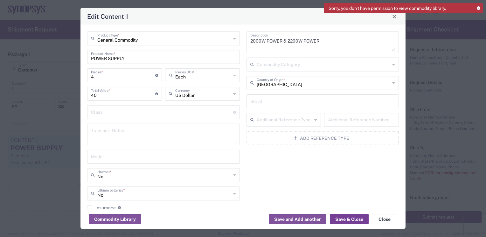
click at [343, 219] on button "Save & Close" at bounding box center [349, 219] width 39 height 10
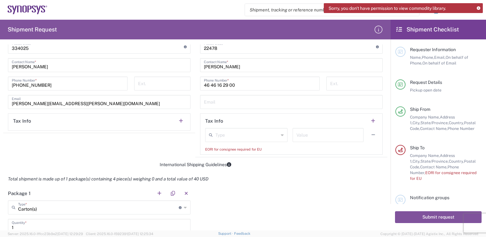
scroll to position [381, 0]
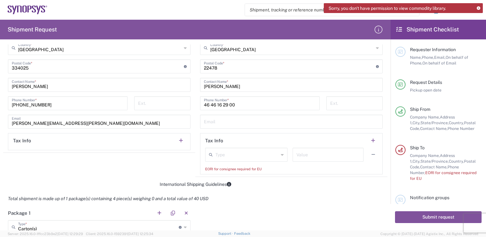
click at [239, 158] on input "text" at bounding box center [246, 154] width 63 height 11
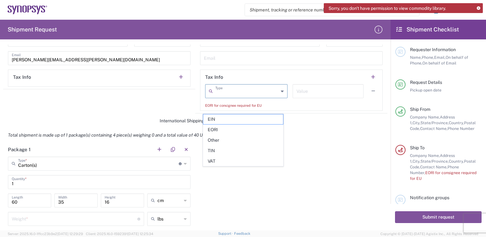
scroll to position [350, 0]
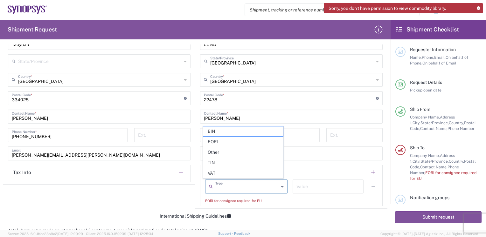
click at [316, 156] on input "text" at bounding box center [291, 152] width 175 height 11
click at [191, 131] on div "Ext." at bounding box center [162, 137] width 63 height 18
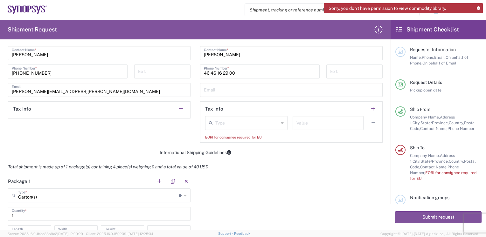
click at [281, 123] on icon at bounding box center [282, 123] width 3 height 10
click at [270, 108] on header "Tax Info" at bounding box center [291, 109] width 182 height 14
click at [280, 121] on div "Type" at bounding box center [246, 123] width 82 height 14
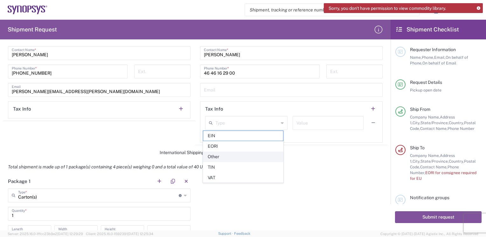
click at [240, 158] on span "Other" at bounding box center [243, 157] width 80 height 10
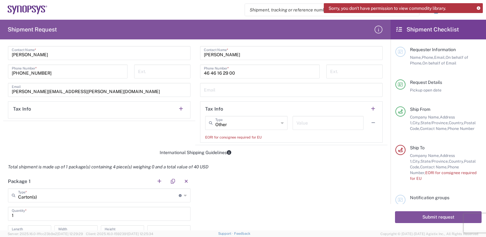
click at [281, 121] on icon at bounding box center [282, 123] width 3 height 10
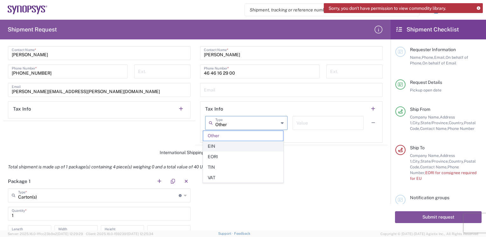
click at [239, 145] on span "EIN" at bounding box center [243, 146] width 80 height 10
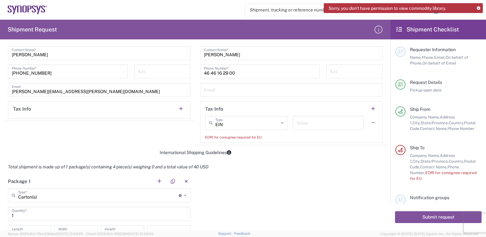
click at [281, 121] on icon at bounding box center [282, 123] width 3 height 10
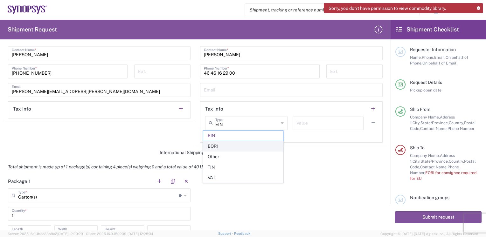
click at [226, 146] on span "EORI" at bounding box center [243, 146] width 80 height 10
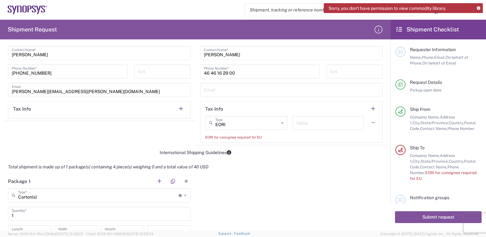
type input "EORI"
drag, startPoint x: 248, startPoint y: 123, endPoint x: 167, endPoint y: 113, distance: 82.0
click at [167, 113] on div "Ship From Location Aachen DE04 Agrate Brianza IT01 Aschheim DE02 Atlanta US60 A…" at bounding box center [195, 5] width 384 height 279
click at [260, 102] on header "Tax Info" at bounding box center [291, 109] width 182 height 14
type input "EORI"
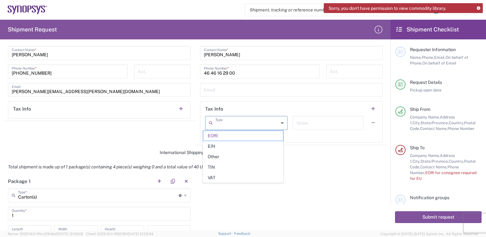
click at [245, 127] on input "text" at bounding box center [246, 122] width 63 height 11
click at [325, 155] on form "Requester Information Maggie Liang Name * 886-02-82263936 Phone * maggie.liang@…" at bounding box center [195, 138] width 390 height 186
type input "EORI"
click at [243, 123] on input "text" at bounding box center [246, 122] width 63 height 11
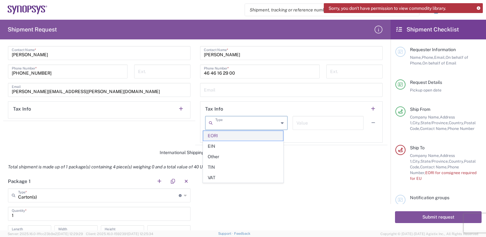
click at [239, 135] on span "EORI" at bounding box center [243, 136] width 80 height 10
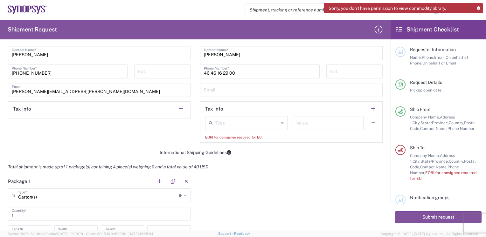
click at [312, 95] on div "Email" at bounding box center [291, 90] width 182 height 14
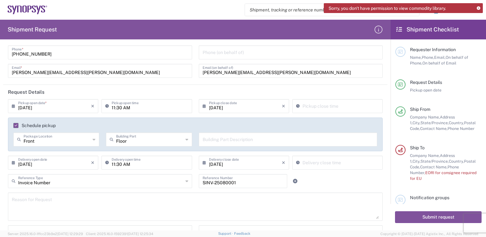
scroll to position [0, 0]
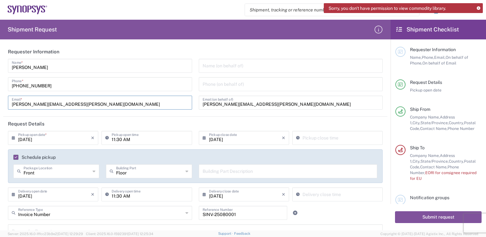
click at [98, 103] on input "maggie.liang@compuware.com.tw" at bounding box center [100, 102] width 176 height 11
click at [272, 104] on input "maggie.liang@compuware.com.tw" at bounding box center [290, 102] width 176 height 11
click at [278, 102] on input "maggie.liang@compuware.com.tw" at bounding box center [290, 102] width 176 height 11
drag, startPoint x: 87, startPoint y: 101, endPoint x: 96, endPoint y: 101, distance: 8.6
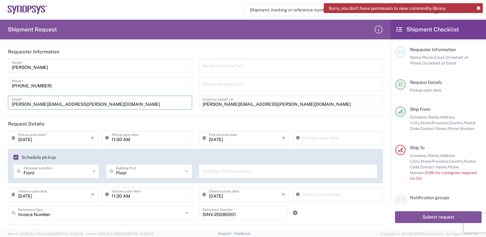
click at [87, 101] on input "maggie.liang@compuware.com.tw" at bounding box center [100, 102] width 176 height 11
drag, startPoint x: 106, startPoint y: 104, endPoint x: -1, endPoint y: 107, distance: 107.8
click at [0, 107] on html "Sorry, you don't have permission to view commodity library. Shipment request Sh…" at bounding box center [243, 118] width 486 height 237
click at [257, 98] on input "maggie.liang@compuware.com.tw" at bounding box center [290, 102] width 176 height 11
drag, startPoint x: 289, startPoint y: 104, endPoint x: 138, endPoint y: 78, distance: 153.5
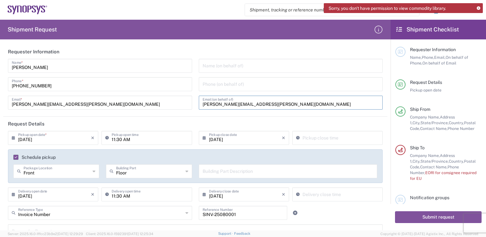
click at [138, 78] on div "Maggie Liang Name * 886-02-82263936 Phone * maggie.liang@compuware.com.tw Email…" at bounding box center [195, 86] width 381 height 55
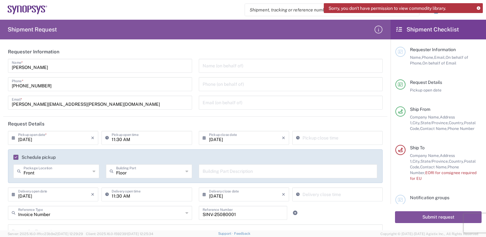
click at [191, 114] on agx-form-section "Requester Information Maggie Liang Name * 886-02-82263936 Phone * maggie.liang@…" at bounding box center [195, 81] width 384 height 72
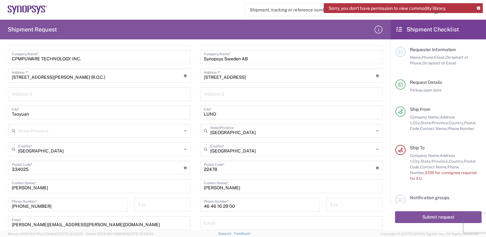
scroll to position [254, 0]
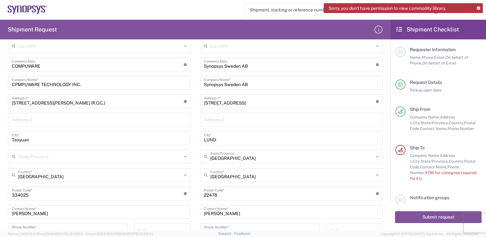
click at [100, 102] on input "4F., No.306, Chang'an St., Bade City, Taiwan (R.O.C.)" at bounding box center [98, 100] width 172 height 11
drag, startPoint x: 85, startPoint y: 102, endPoint x: 135, endPoint y: 105, distance: 50.3
click at [135, 105] on input "4F., No.306, Chang'an St., Bade City, Taiwan (R.O.C.)" at bounding box center [98, 100] width 172 height 11
type input "4F., No.306, Chang'an St., Bade City"
click at [125, 116] on input "text" at bounding box center [99, 119] width 175 height 11
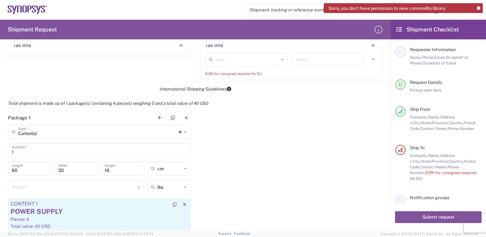
scroll to position [509, 0]
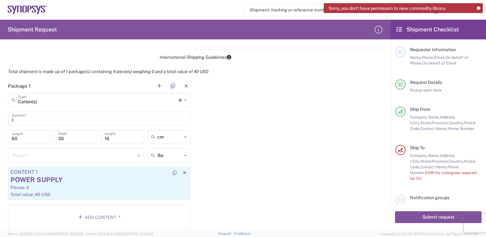
click at [84, 181] on div "POWER SUPPLY" at bounding box center [98, 180] width 177 height 10
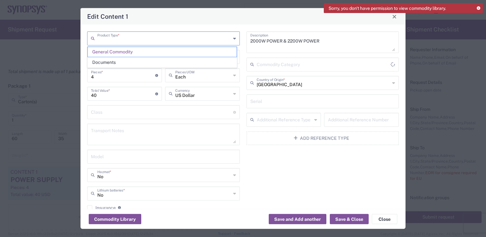
click at [173, 36] on input "text" at bounding box center [164, 37] width 134 height 11
click at [180, 126] on textarea at bounding box center [163, 135] width 145 height 18
type input "General Commodity"
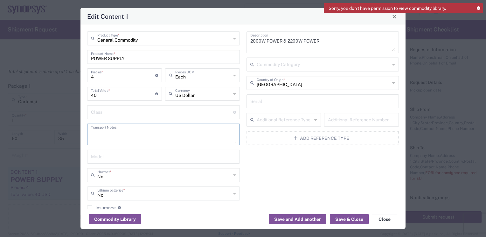
click at [146, 53] on input "POWER SUPPLY" at bounding box center [163, 56] width 145 height 11
click at [224, 56] on input "POWER SUPPLY" at bounding box center [163, 56] width 145 height 11
drag, startPoint x: 199, startPoint y: 60, endPoint x: 132, endPoint y: 56, distance: 67.5
click at [132, 56] on input "POWER SUPPLY" at bounding box center [163, 56] width 145 height 11
click at [148, 38] on input "text" at bounding box center [164, 37] width 134 height 11
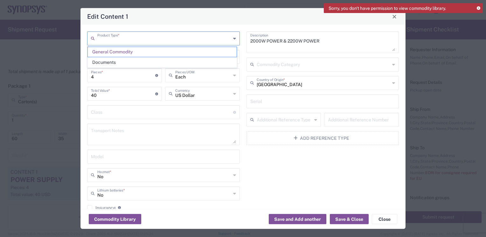
click at [148, 38] on input "text" at bounding box center [164, 37] width 134 height 11
click at [191, 53] on span "General Commodity" at bounding box center [162, 52] width 149 height 10
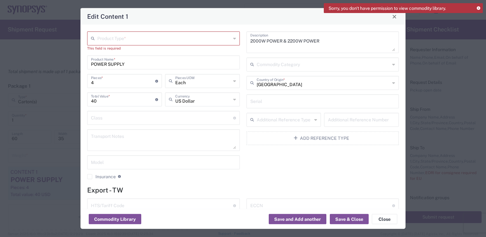
click at [163, 40] on input "text" at bounding box center [164, 37] width 134 height 11
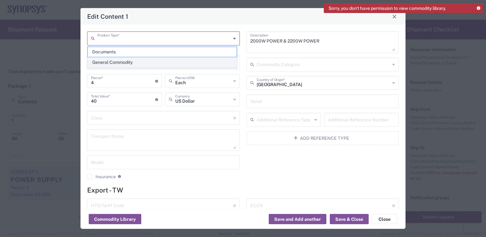
click at [106, 61] on span "General Commodity" at bounding box center [162, 63] width 149 height 10
type input "General Commodity"
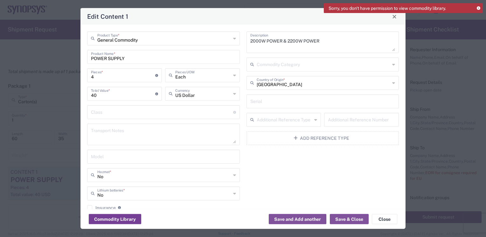
click at [119, 220] on button "Commodity Library" at bounding box center [115, 219] width 52 height 10
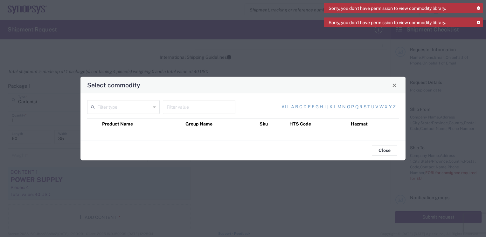
click at [154, 107] on icon at bounding box center [154, 107] width 3 height 10
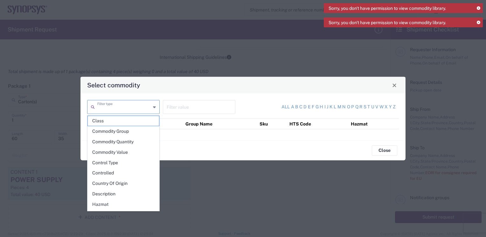
click at [188, 83] on div "Select commodity" at bounding box center [242, 85] width 325 height 17
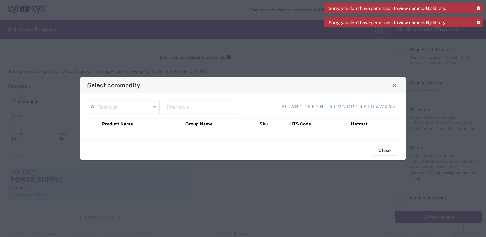
click at [304, 136] on div "Filter type Filter value All a b c d e f g h i j k l m n o p q r s t u v w x y …" at bounding box center [242, 116] width 325 height 47
click at [299, 123] on th "HTS Code" at bounding box center [317, 124] width 61 height 10
click at [258, 105] on div "All a b c d e f g h i j k l m n o p q r s t u v w x y z" at bounding box center [318, 107] width 156 height 14
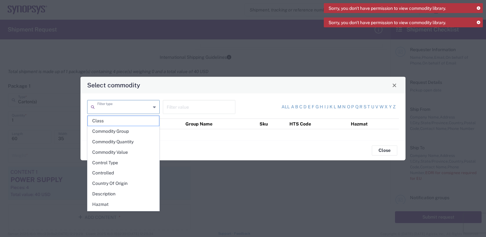
click at [142, 108] on input "text" at bounding box center [123, 106] width 53 height 11
click at [113, 194] on span "Description" at bounding box center [123, 194] width 71 height 10
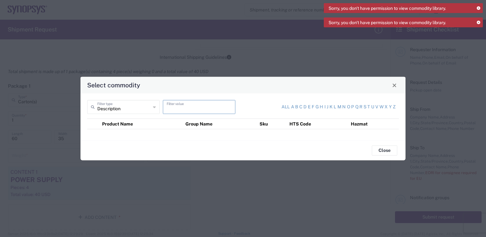
click at [184, 108] on input "text" at bounding box center [199, 106] width 65 height 11
click at [153, 107] on icon at bounding box center [154, 107] width 3 height 10
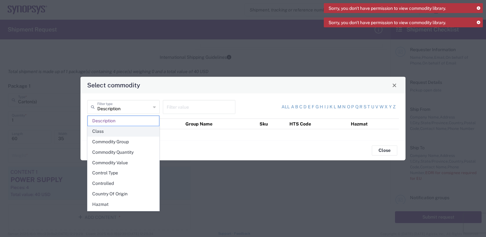
click at [101, 134] on span "Class" at bounding box center [123, 132] width 71 height 10
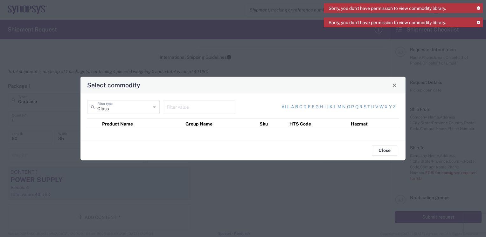
click at [154, 107] on icon at bounding box center [154, 107] width 3 height 10
type input "Class"
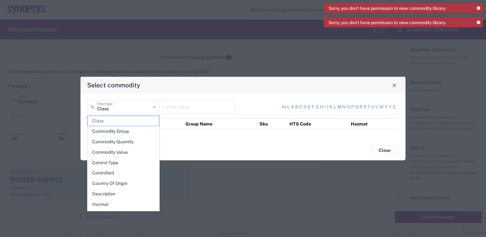
click at [242, 153] on div "Close" at bounding box center [242, 150] width 325 height 20
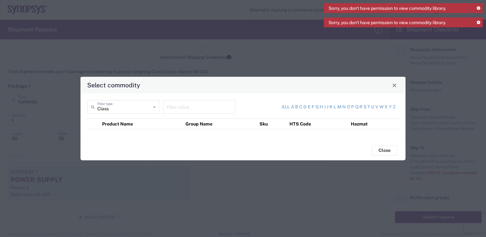
click at [127, 124] on th "Product Name" at bounding box center [141, 124] width 83 height 10
click at [156, 107] on div "Class Filter type" at bounding box center [123, 107] width 72 height 14
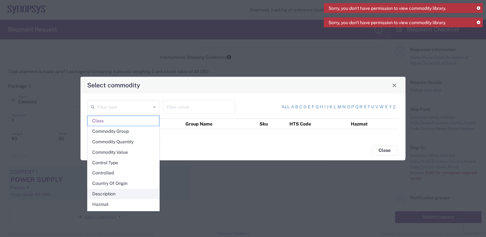
click at [116, 195] on span "Description" at bounding box center [123, 194] width 71 height 10
type input "Description"
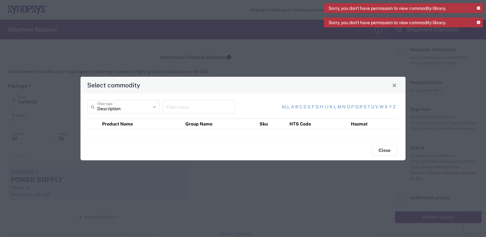
click at [134, 125] on th "Product Name" at bounding box center [141, 124] width 83 height 10
click at [148, 128] on th "Product Name" at bounding box center [141, 124] width 83 height 10
click at [120, 140] on div "Description Filter type Filter value All a b c d e f g h i j k l m n o p q r s …" at bounding box center [242, 116] width 325 height 47
click at [121, 125] on th "Product Name" at bounding box center [141, 124] width 83 height 10
click at [185, 111] on input "text" at bounding box center [199, 106] width 65 height 11
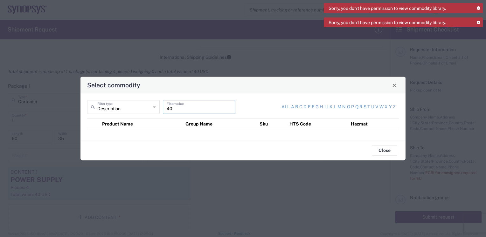
type input "4"
type input "US$40"
click at [294, 106] on div "All a b c d e f g h i j k l m n o p q r s t u v w x y z" at bounding box center [318, 107] width 156 height 14
click at [299, 123] on th "HTS Code" at bounding box center [317, 124] width 61 height 10
click at [313, 123] on th "HTS Code" at bounding box center [317, 124] width 61 height 10
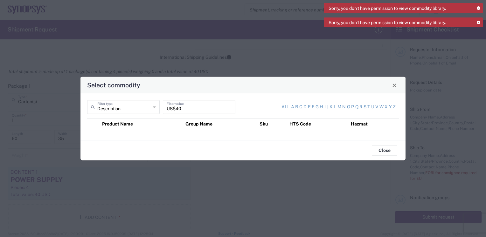
click at [374, 123] on th "Hazmat" at bounding box center [373, 124] width 50 height 10
click at [132, 125] on th "Product Name" at bounding box center [141, 124] width 83 height 10
click at [161, 139] on div "Description Filter type US$40 Filter value All a b c d e f g h i j k l m n o p …" at bounding box center [242, 116] width 325 height 47
drag, startPoint x: 382, startPoint y: 151, endPoint x: 310, endPoint y: 114, distance: 81.6
click at [314, 118] on agx-commodity-library "Description Filter type US$40 Filter value All a b c d e f g h i j k l m n o p …" at bounding box center [242, 126] width 325 height 67
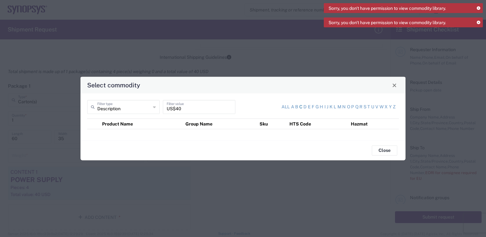
click at [301, 107] on link "c" at bounding box center [300, 107] width 3 height 6
type input "Product Name"
type input "c"
click at [177, 108] on input "c" at bounding box center [199, 106] width 65 height 11
click at [134, 110] on input "text" at bounding box center [123, 106] width 53 height 11
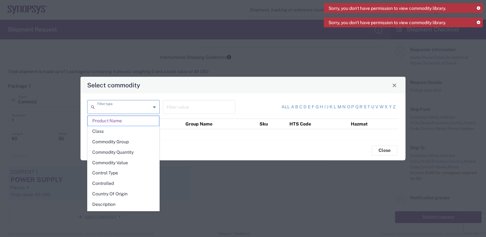
click at [134, 110] on input "text" at bounding box center [123, 106] width 53 height 11
click at [188, 110] on input "text" at bounding box center [199, 106] width 65 height 11
type input "Product Name"
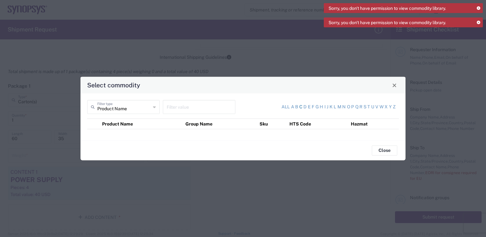
click at [301, 109] on link "c" at bounding box center [300, 107] width 3 height 6
click at [349, 107] on link "o" at bounding box center [348, 107] width 3 height 6
click at [352, 108] on link "p" at bounding box center [352, 107] width 3 height 6
click at [373, 107] on link "u" at bounding box center [372, 107] width 3 height 6
type input "u"
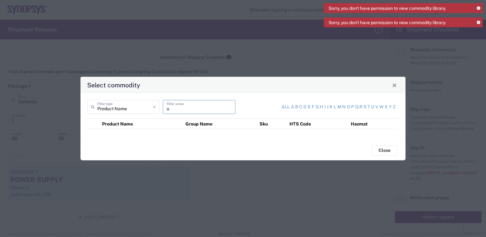
click at [185, 110] on input "u" at bounding box center [199, 106] width 65 height 11
drag, startPoint x: 185, startPoint y: 110, endPoint x: 140, endPoint y: 103, distance: 45.4
click at [140, 103] on div "Product Name Filter type u Filter value" at bounding box center [164, 109] width 156 height 18
click at [285, 106] on link "All" at bounding box center [285, 107] width 8 height 6
click at [286, 108] on link "All" at bounding box center [285, 107] width 8 height 6
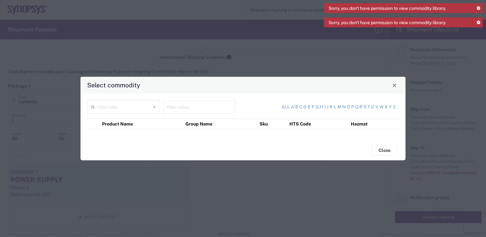
click at [478, 20] on div "Sorry, you don't have permission to view commodity library." at bounding box center [403, 22] width 159 height 10
click at [477, 21] on icon at bounding box center [477, 22] width 3 height 3
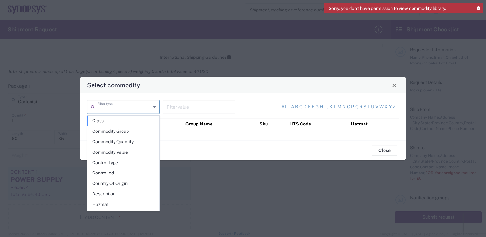
click at [136, 106] on input "text" at bounding box center [123, 106] width 53 height 11
click at [130, 133] on span "Commodity Group" at bounding box center [123, 132] width 71 height 10
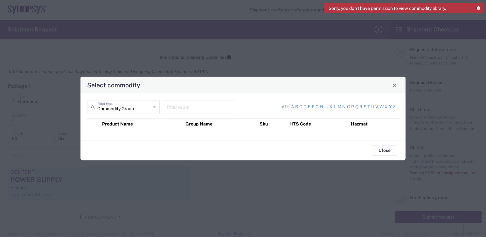
click at [152, 108] on div "Commodity Group Filter type" at bounding box center [123, 107] width 72 height 14
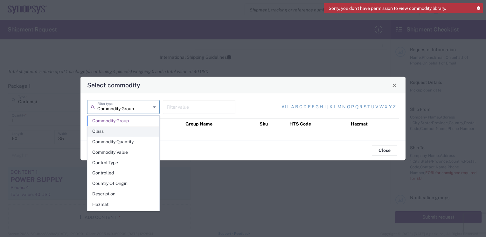
click at [114, 135] on span "Class" at bounding box center [123, 132] width 71 height 10
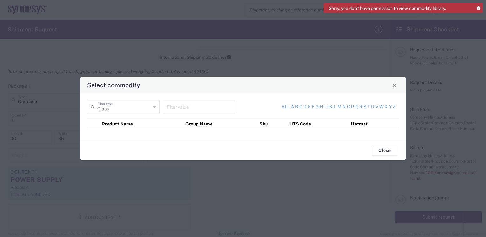
click at [108, 129] on th "Product Name" at bounding box center [141, 124] width 83 height 10
click at [153, 106] on icon at bounding box center [154, 107] width 3 height 10
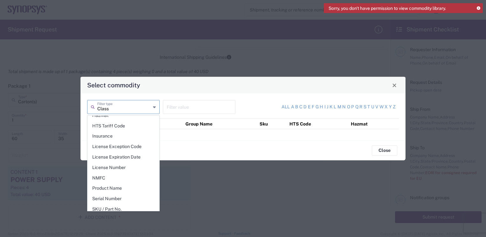
scroll to position [90, 0]
click at [117, 186] on span "Product Name" at bounding box center [123, 187] width 71 height 10
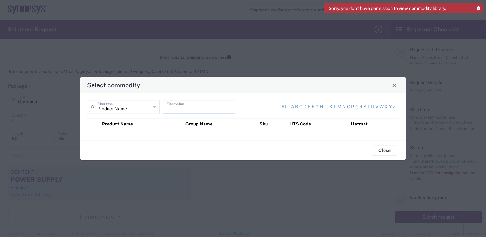
click at [202, 107] on input "text" at bounding box center [199, 106] width 65 height 11
click at [113, 131] on div "Product Name Filter type Filter value All a b c d e f g h i j k l m n o p q r s…" at bounding box center [242, 116] width 325 height 47
click at [114, 125] on th "Product Name" at bounding box center [141, 124] width 83 height 10
click at [153, 107] on icon at bounding box center [154, 107] width 3 height 10
type input "Product Name"
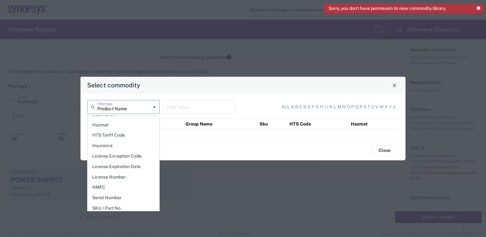
scroll to position [0, 0]
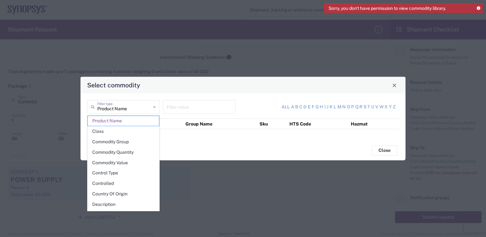
click at [153, 107] on icon at bounding box center [154, 107] width 3 height 10
click at [137, 121] on span "Product Name" at bounding box center [123, 121] width 71 height 10
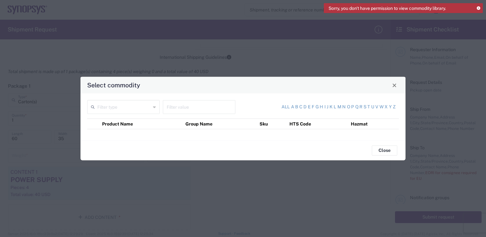
click at [143, 125] on th "Product Name" at bounding box center [141, 124] width 83 height 10
click at [155, 108] on icon at bounding box center [154, 107] width 3 height 10
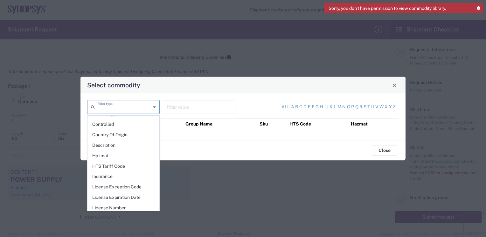
scroll to position [90, 0]
click at [115, 184] on span "Product Name" at bounding box center [123, 187] width 71 height 10
type input "Product Name"
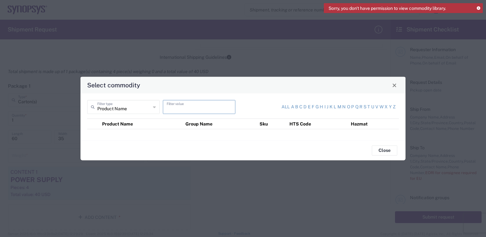
click at [187, 110] on input "text" at bounding box center [199, 106] width 65 height 11
type input "POWER SUPPLY"
click at [243, 140] on div "Product Name Filter type POWER SUPPLY Filter value All a b c d e f g h i j k l …" at bounding box center [242, 116] width 325 height 47
click at [117, 123] on th "Product Name" at bounding box center [141, 124] width 83 height 10
click at [194, 124] on th "Group Name" at bounding box center [220, 124] width 74 height 10
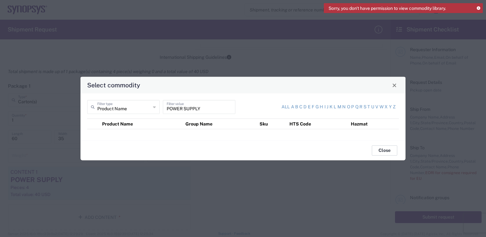
click at [388, 151] on button "Close" at bounding box center [384, 150] width 25 height 10
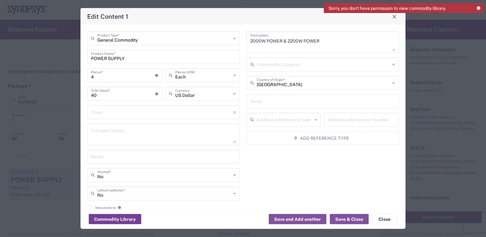
click at [104, 218] on button "Commodity Library" at bounding box center [115, 219] width 52 height 10
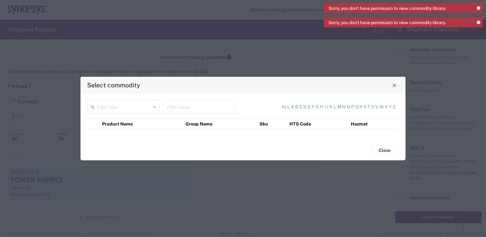
click at [478, 21] on icon at bounding box center [477, 22] width 3 height 3
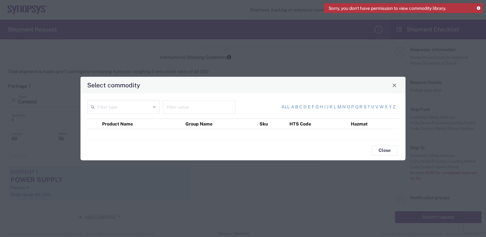
click at [478, 7] on icon at bounding box center [477, 8] width 3 height 3
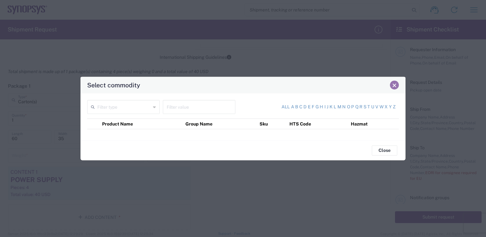
click at [395, 86] on span "Close" at bounding box center [394, 85] width 4 height 4
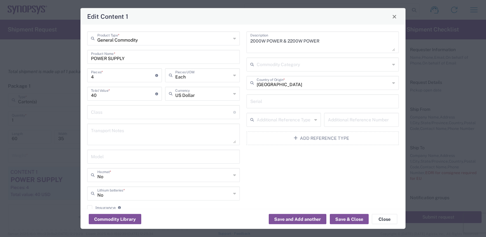
click at [108, 207] on label "Insurance" at bounding box center [101, 207] width 29 height 5
click at [90, 208] on input "Insurance" at bounding box center [90, 208] width 0 height 0
click at [108, 207] on label "Insurance" at bounding box center [101, 207] width 29 height 5
click at [88, 208] on input "Insurance" at bounding box center [88, 208] width 0 height 0
click at [116, 221] on button "Commodity Library" at bounding box center [115, 219] width 52 height 10
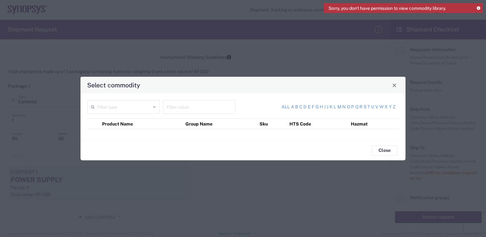
click at [154, 105] on icon at bounding box center [154, 107] width 3 height 10
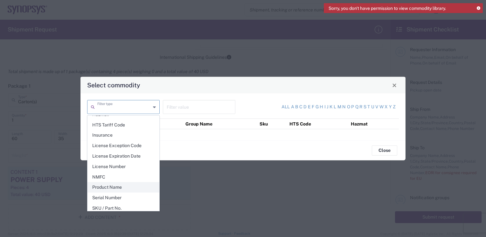
click at [116, 185] on span "Product Name" at bounding box center [123, 187] width 71 height 10
type input "Product Name"
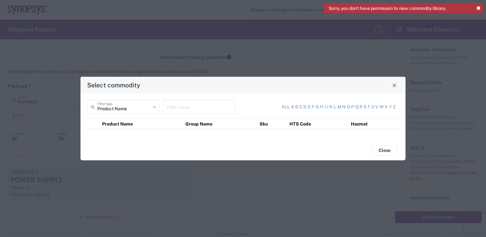
click at [193, 105] on input "text" at bounding box center [199, 106] width 65 height 11
type input "P"
type input "US$40"
click at [252, 107] on div "All a b c d e f g h i j k l m n o p q r s t u v w x y z" at bounding box center [318, 107] width 156 height 14
click at [383, 149] on button "Close" at bounding box center [384, 150] width 25 height 10
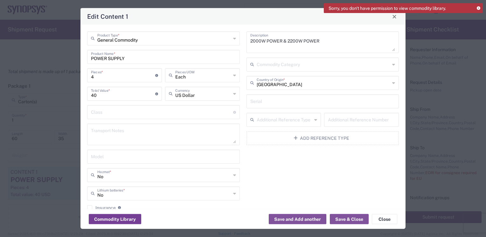
click at [115, 220] on button "Commodity Library" at bounding box center [115, 219] width 52 height 10
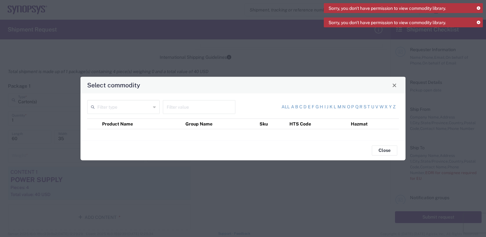
click at [476, 21] on div "Sorry, you don't have permission to view commodity library." at bounding box center [403, 22] width 159 height 10
click at [478, 21] on icon at bounding box center [477, 22] width 3 height 3
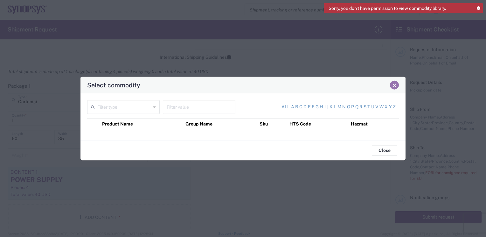
click at [395, 83] on span "Close" at bounding box center [394, 85] width 4 height 4
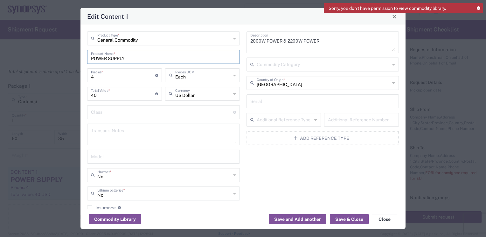
click at [149, 59] on input "POWER SUPPLY" at bounding box center [163, 56] width 145 height 11
click at [352, 219] on button "Save & Close" at bounding box center [349, 219] width 39 height 10
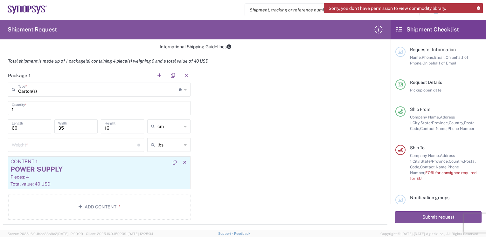
scroll to position [509, 0]
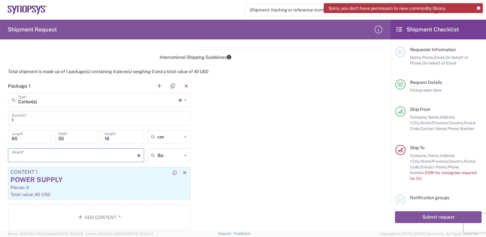
click at [88, 158] on input "number" at bounding box center [75, 154] width 126 height 11
type input "5.45"
click at [179, 154] on div "lbs" at bounding box center [168, 155] width 43 height 14
click at [160, 178] on span "kgs" at bounding box center [166, 179] width 41 height 10
type input "2.47"
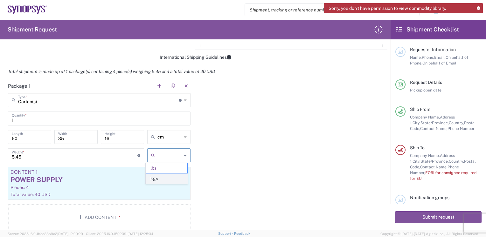
type input "kgs"
click at [50, 156] on input "2.47" at bounding box center [75, 154] width 126 height 11
drag, startPoint x: 50, startPoint y: 156, endPoint x: 9, endPoint y: 146, distance: 42.9
click at [0, 144] on form "Requester Information Maggie Liang Name * 886-02-82263936 Phone * maggie.liang@…" at bounding box center [195, 138] width 390 height 186
type input "5.45"
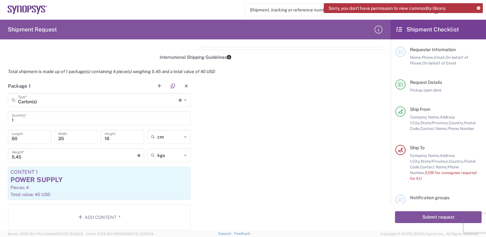
click at [225, 149] on div "Package 1 Carton(s) Type * Material used to package goods Carton(s) 1 Quantity …" at bounding box center [195, 157] width 384 height 156
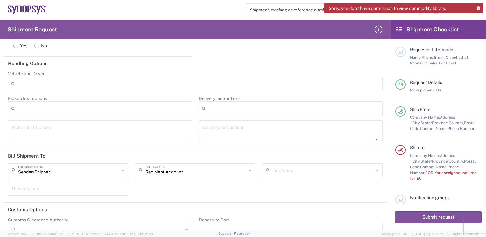
scroll to position [825, 0]
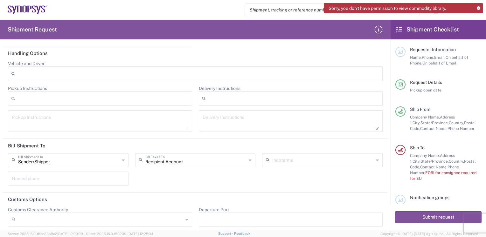
click at [122, 157] on icon at bounding box center [123, 160] width 3 height 10
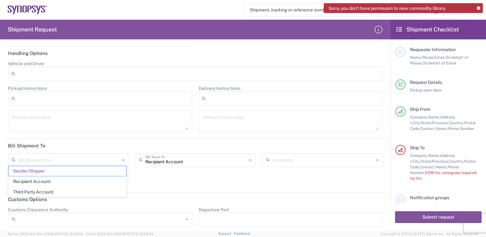
click at [122, 157] on icon at bounding box center [123, 160] width 3 height 10
click at [97, 143] on header "Bill Shipment To" at bounding box center [195, 146] width 384 height 14
type input "Sender/Shipper"
click at [64, 159] on input "text" at bounding box center [68, 159] width 101 height 11
click at [42, 171] on span "Sender/Shipper" at bounding box center [68, 171] width 118 height 10
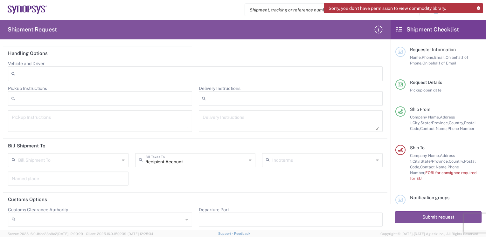
click at [53, 158] on input "text" at bounding box center [68, 159] width 101 height 11
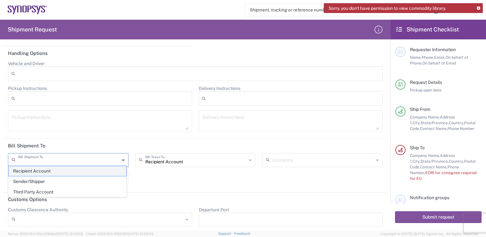
click at [46, 168] on span "Recipient Account" at bounding box center [68, 171] width 118 height 10
type input "Recipient Account"
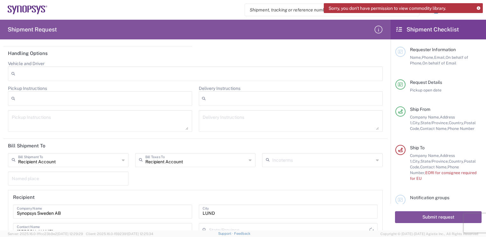
type input "Skåne län"
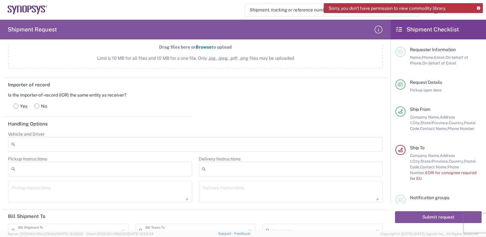
scroll to position [744, 0]
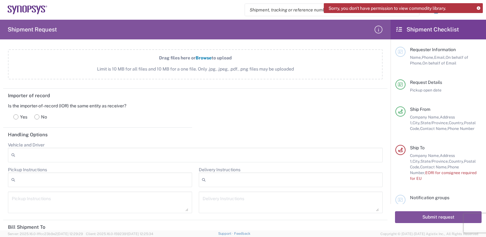
click at [16, 114] on rect at bounding box center [16, 116] width 5 height 5
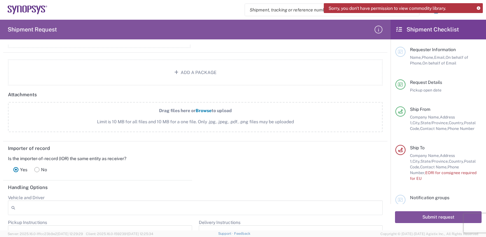
scroll to position [680, 0]
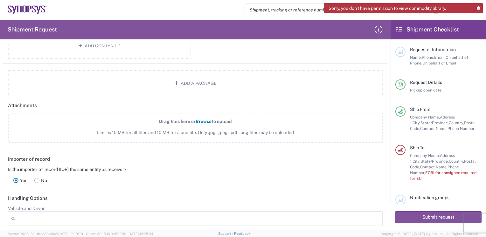
click at [90, 126] on label "Drag files here or Browse to upload Limit is 10 MB for all files and 10 MB for …" at bounding box center [195, 128] width 374 height 30
click at [0, 0] on input "Drag files here or Browse to upload Limit is 10 MB for all files and 10 MB for …" at bounding box center [0, 0] width 0 height 0
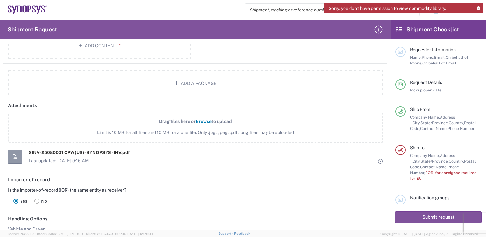
click at [171, 133] on span "Limit is 10 MB for all files and 10 MB for a one file. Only .jpg, .jpeg, .pdf, …" at bounding box center [195, 132] width 346 height 7
click at [0, 0] on input "Drag files here or Browse to upload Limit is 10 MB for all files and 10 MB for …" at bounding box center [0, 0] width 0 height 0
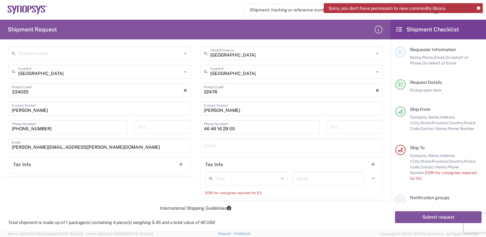
scroll to position [394, 0]
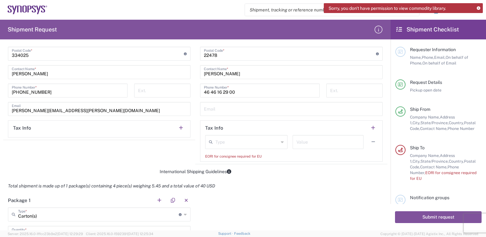
click at [281, 140] on icon at bounding box center [282, 142] width 3 height 10
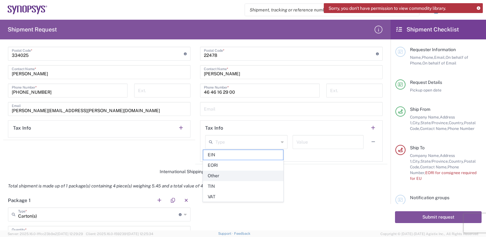
click at [226, 175] on span "Other" at bounding box center [243, 176] width 80 height 10
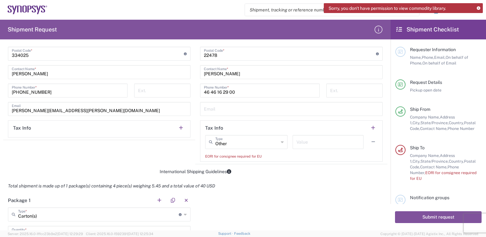
click at [288, 155] on div "EORI for consignee required for EU" at bounding box center [291, 157] width 172 height 6
click at [281, 140] on icon at bounding box center [282, 142] width 3 height 10
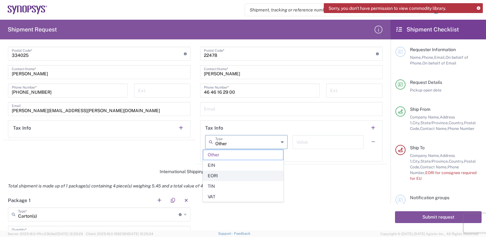
click at [218, 175] on span "EORI" at bounding box center [243, 176] width 80 height 10
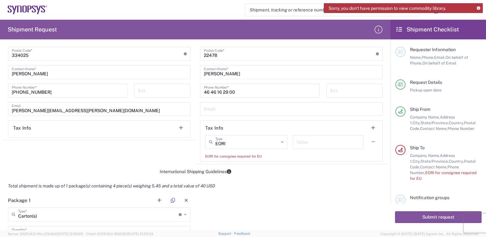
type input "EORI"
click at [235, 145] on input "EORI" at bounding box center [246, 141] width 63 height 11
drag, startPoint x: 235, startPoint y: 145, endPoint x: 190, endPoint y: 138, distance: 45.7
click at [190, 138] on div "Ship From Location Aachen DE04 Agrate Brianza IT01 Aschheim DE02 Atlanta US60 A…" at bounding box center [195, 24] width 384 height 279
click at [284, 118] on div "Location Aachen DE04 Agrate Brianza IT01 Aschheim DE02 Atlanta US60 Austin US26…" at bounding box center [291, 30] width 182 height 263
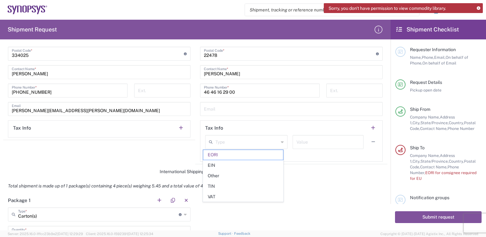
type input "EORI"
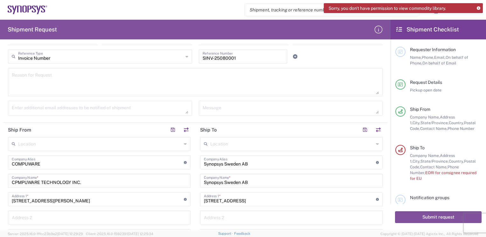
scroll to position [191, 0]
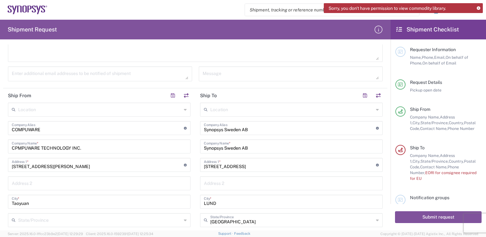
click at [6, 46] on div "Reason for Request" at bounding box center [195, 50] width 381 height 33
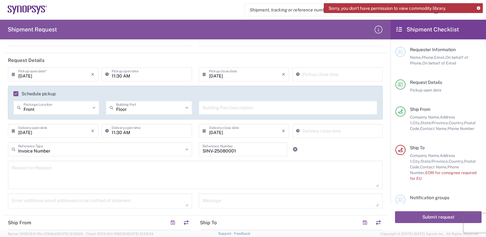
scroll to position [0, 0]
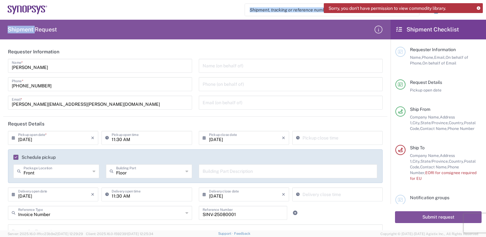
drag, startPoint x: 4, startPoint y: 3, endPoint x: 34, endPoint y: 34, distance: 42.9
click at [34, 34] on agx-forms-host "Sorry, you don't have permission to view commodity library. Shipment request Sh…" at bounding box center [243, 118] width 486 height 237
click at [5, 7] on agx-form-navbar "Shipment request Shipment tracking Employee non-product shipment request My shi…" at bounding box center [243, 10] width 486 height 20
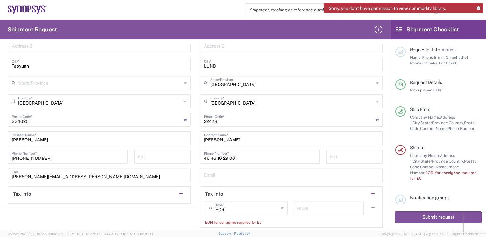
scroll to position [332, 0]
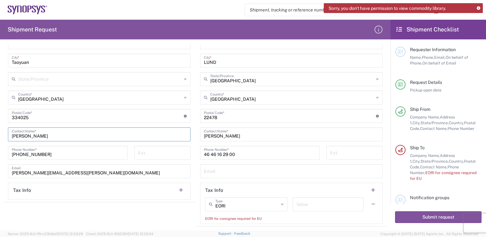
click at [105, 138] on input "Maggie" at bounding box center [99, 133] width 175 height 11
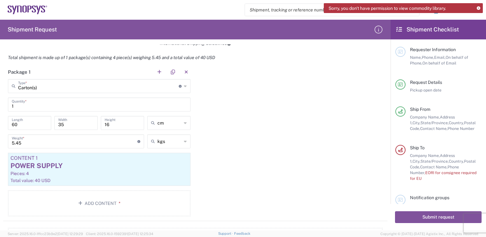
scroll to position [510, 0]
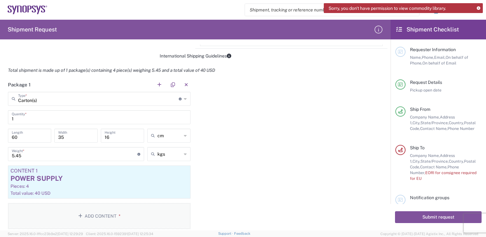
click at [25, 217] on button "Add Content *" at bounding box center [99, 216] width 182 height 26
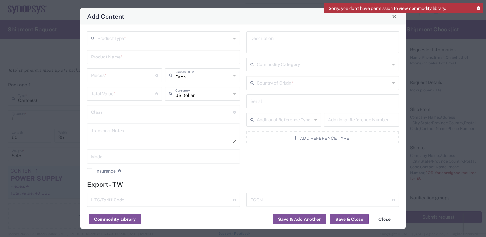
click at [381, 216] on button "Close" at bounding box center [384, 219] width 25 height 10
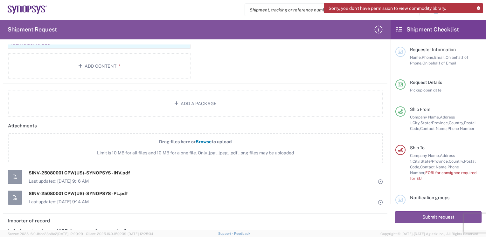
scroll to position [669, 0]
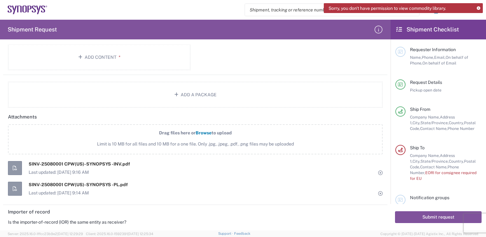
click at [5, 216] on header "Importer of record" at bounding box center [97, 212] width 189 height 14
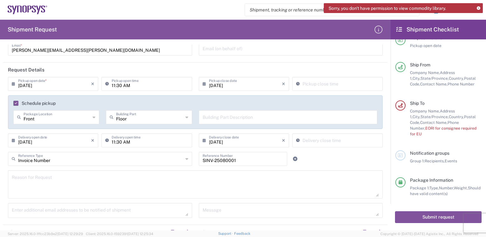
scroll to position [0, 0]
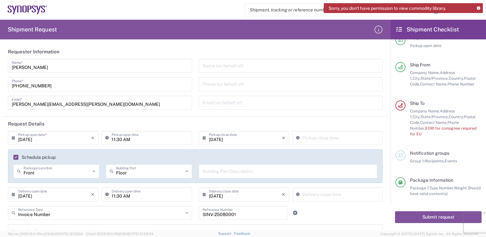
click at [400, 31] on icon at bounding box center [399, 30] width 6 height 6
click at [436, 29] on h2 "Shipment Checklist" at bounding box center [427, 30] width 63 height 8
click at [301, 15] on input "search" at bounding box center [327, 10] width 165 height 12
click at [477, 8] on icon at bounding box center [477, 8] width 3 height 3
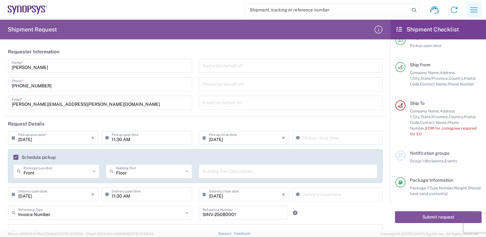
click at [475, 10] on icon "button" at bounding box center [474, 10] width 10 height 10
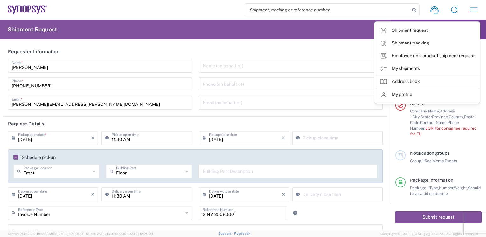
click at [284, 45] on header "Requester Information" at bounding box center [195, 52] width 384 height 14
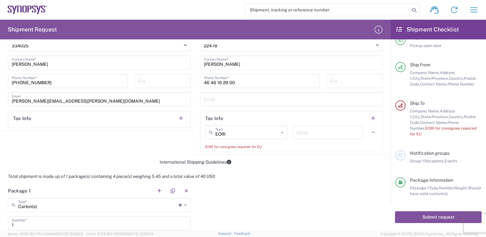
scroll to position [340, 0]
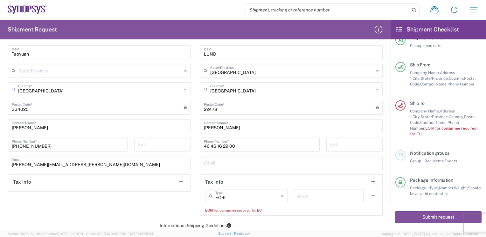
click at [281, 192] on icon at bounding box center [282, 196] width 3 height 10
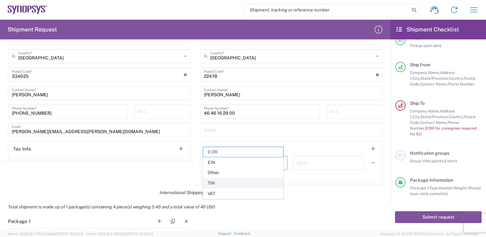
scroll to position [404, 0]
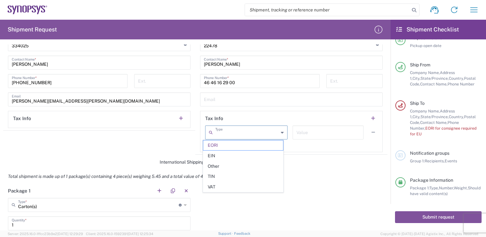
click at [249, 133] on input "text" at bounding box center [246, 132] width 63 height 11
click at [268, 131] on input "text" at bounding box center [246, 132] width 63 height 11
click at [271, 113] on header "Tax Info" at bounding box center [291, 118] width 182 height 14
type input "EORI"
click at [232, 131] on input "text" at bounding box center [246, 132] width 63 height 11
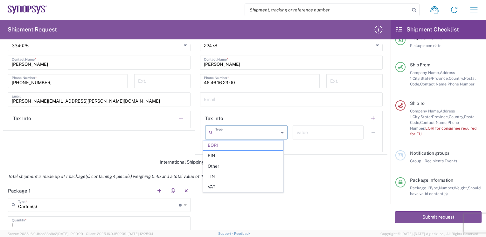
click at [232, 133] on input "text" at bounding box center [246, 132] width 63 height 11
click at [229, 137] on div "Type" at bounding box center [246, 133] width 82 height 14
click at [227, 146] on span "EORI" at bounding box center [243, 145] width 80 height 10
click at [237, 132] on input "text" at bounding box center [246, 132] width 63 height 11
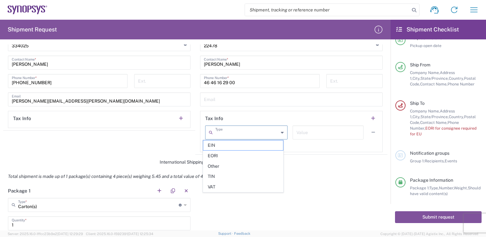
click at [259, 100] on input "text" at bounding box center [291, 98] width 175 height 11
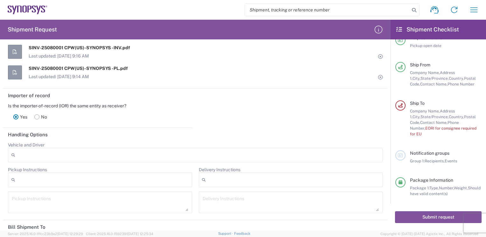
scroll to position [817, 0]
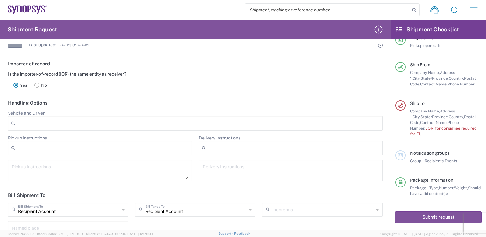
click at [13, 120] on icon at bounding box center [13, 123] width 4 height 9
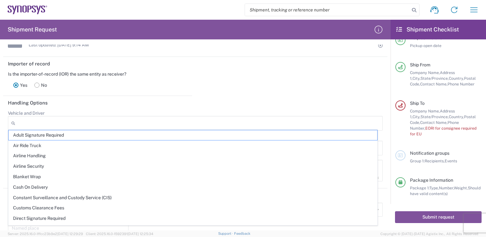
click at [88, 99] on header "Handling Options" at bounding box center [195, 103] width 384 height 14
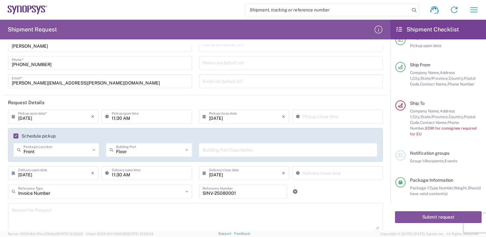
scroll to position [0, 0]
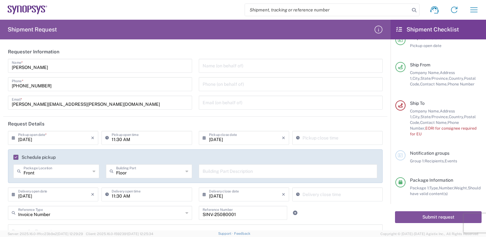
click at [118, 138] on input "11:30 AM" at bounding box center [150, 137] width 76 height 11
click at [142, 138] on input "13:30 AM" at bounding box center [150, 137] width 76 height 11
click at [114, 139] on input "09:44 PM" at bounding box center [150, 137] width 76 height 11
drag, startPoint x: 116, startPoint y: 139, endPoint x: 122, endPoint y: 139, distance: 6.4
click at [122, 139] on input "13:44 PM" at bounding box center [150, 137] width 76 height 11
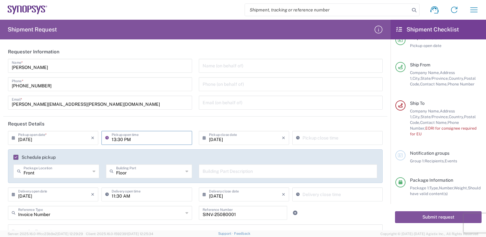
type input "13:30 PM"
click at [199, 124] on header "Request Details" at bounding box center [195, 124] width 384 height 14
click at [154, 142] on input "10:43 AM" at bounding box center [150, 137] width 76 height 11
click at [116, 140] on input "11:43 AM" at bounding box center [150, 137] width 76 height 11
click at [182, 122] on header "Request Details" at bounding box center [195, 124] width 384 height 14
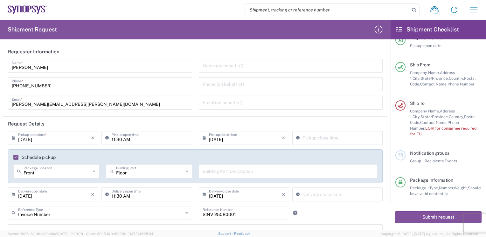
click at [119, 141] on input "11:30 AM" at bounding box center [150, 137] width 76 height 11
click at [128, 140] on input "11:30 AM" at bounding box center [150, 137] width 76 height 11
click at [126, 142] on input "11:30 AM" at bounding box center [150, 137] width 76 height 11
click at [123, 140] on input "11:30 AM" at bounding box center [150, 137] width 76 height 11
click at [112, 137] on input "10:43 PM" at bounding box center [150, 137] width 76 height 11
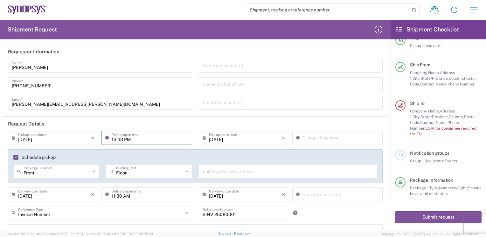
drag, startPoint x: 117, startPoint y: 139, endPoint x: 120, endPoint y: 139, distance: 3.5
click at [120, 139] on input "13:43 PM" at bounding box center [150, 137] width 76 height 11
type input "13:30 PM"
click at [151, 129] on header "Request Details" at bounding box center [195, 124] width 384 height 14
click at [126, 140] on input "10:43 AM" at bounding box center [150, 137] width 76 height 11
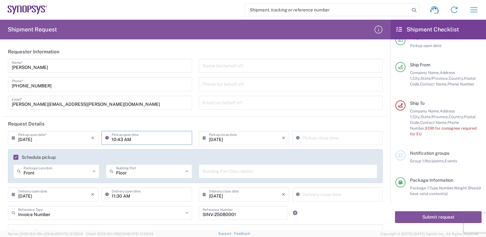
click at [125, 141] on input "10:43 AM" at bounding box center [150, 137] width 76 height 11
click at [110, 139] on icon at bounding box center [108, 138] width 6 height 10
click at [153, 126] on header "Request Details" at bounding box center [195, 124] width 384 height 14
click at [132, 141] on input "11:30 AM" at bounding box center [150, 137] width 76 height 11
drag, startPoint x: 138, startPoint y: 141, endPoint x: 17, endPoint y: 130, distance: 120.9
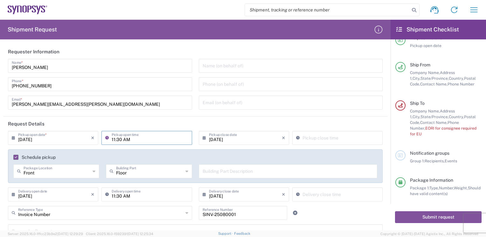
click at [18, 131] on div "08/15/2025 × Pickup open date * Cancel Apply 11:30 AM Pickup open time" at bounding box center [99, 140] width 187 height 18
type input "13:30 PM"
click at [150, 122] on header "Request Details" at bounding box center [195, 124] width 384 height 14
click at [135, 140] on input "10:44 AM" at bounding box center [150, 137] width 76 height 11
drag, startPoint x: 116, startPoint y: 140, endPoint x: 122, endPoint y: 140, distance: 6.4
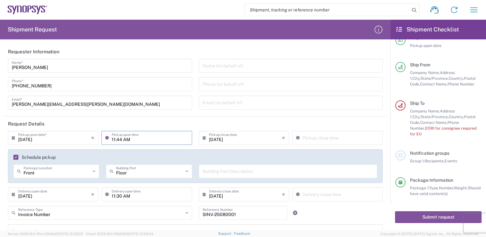
click at [122, 140] on input "11:44 AM" at bounding box center [150, 137] width 76 height 11
type input "11:30 AM"
click at [166, 125] on header "Request Details" at bounding box center [195, 124] width 384 height 14
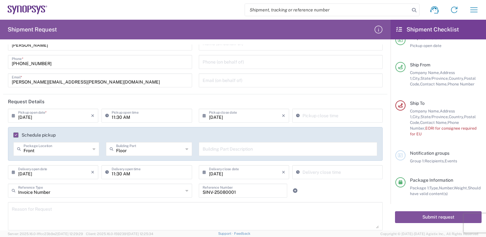
scroll to position [149, 0]
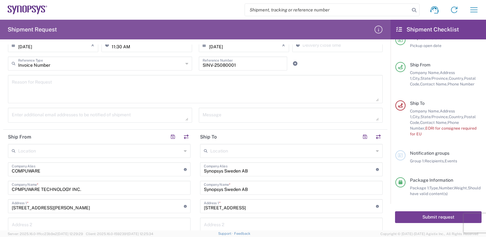
click at [422, 219] on button "Submit request" at bounding box center [438, 217] width 86 height 12
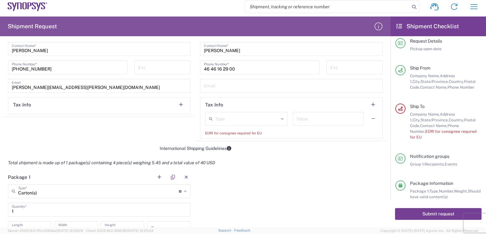
scroll to position [413, 0]
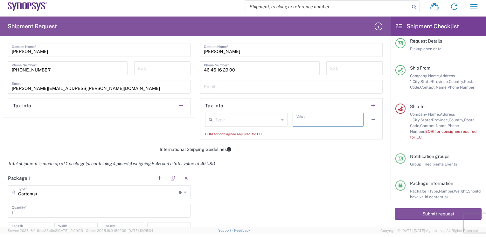
click at [312, 121] on input "text" at bounding box center [327, 119] width 63 height 11
click at [291, 131] on div "EORI for consignee required for EU" at bounding box center [291, 134] width 172 height 6
click at [281, 120] on icon at bounding box center [282, 120] width 3 height 10
click at [276, 106] on header "Tax Info" at bounding box center [291, 106] width 182 height 14
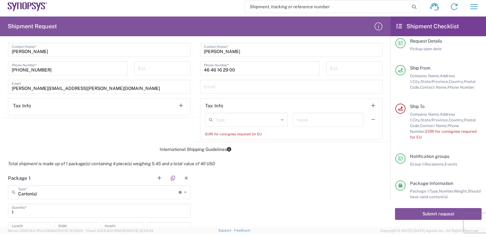
drag, startPoint x: 96, startPoint y: 140, endPoint x: 104, endPoint y: 143, distance: 9.0
click at [96, 140] on agx-shipment-stop-widget "Ship From Location Aachen DE04 Agrate Brianza IT01 Aschheim DE02 Atlanta US60 A…" at bounding box center [99, 2] width 192 height 279
click at [281, 119] on icon at bounding box center [282, 120] width 3 height 10
click at [320, 162] on div "Total shipment is made up of 1 package(s) containing 4 piece(s) weighing 5.45 a…" at bounding box center [195, 164] width 391 height 14
click at [281, 118] on icon at bounding box center [282, 120] width 3 height 10
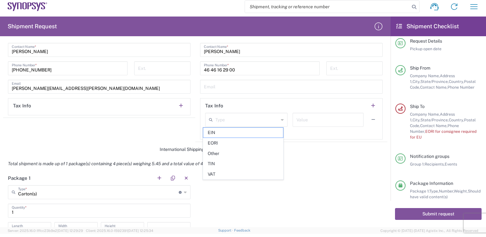
click at [272, 105] on header "Tax Info" at bounding box center [291, 106] width 182 height 14
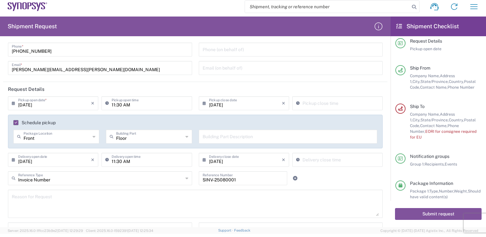
scroll to position [32, 0]
click at [27, 69] on input "maggie.liang@compuware.com.tw" at bounding box center [100, 67] width 176 height 11
click at [0, 71] on form "Requester Information Maggie Liang Name * 886-02-82263936 Phone * maggie.liang@…" at bounding box center [195, 134] width 390 height 186
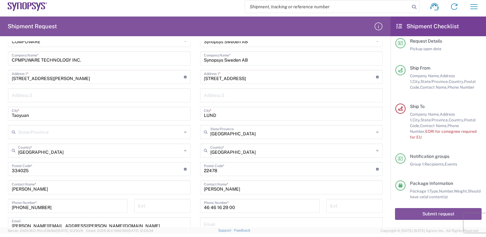
scroll to position [286, 0]
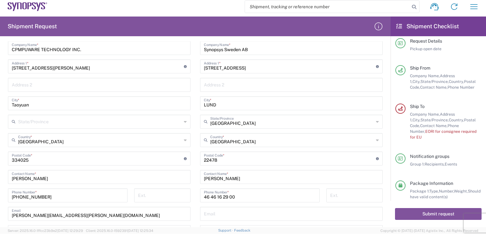
click at [236, 122] on input "Skåne län" at bounding box center [291, 121] width 163 height 11
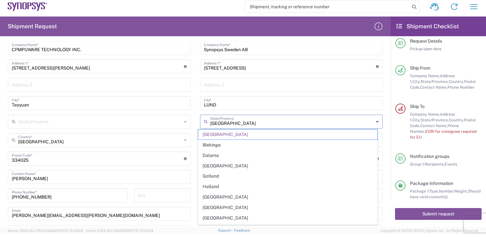
drag, startPoint x: 222, startPoint y: 123, endPoint x: 234, endPoint y: 124, distance: 11.8
click at [234, 124] on input "Skåne län" at bounding box center [291, 121] width 163 height 11
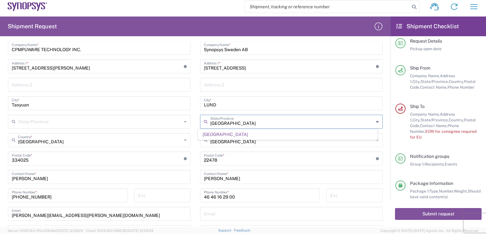
click at [234, 124] on input "Skåne" at bounding box center [291, 121] width 163 height 11
click at [243, 104] on input "LUND" at bounding box center [291, 102] width 175 height 11
type input "Skåne län"
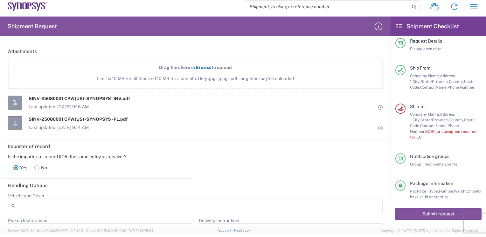
scroll to position [763, 0]
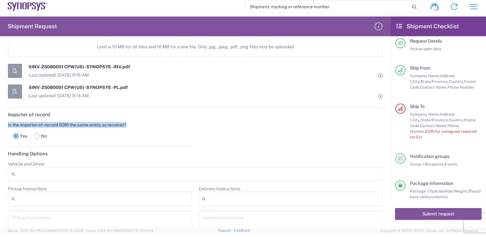
drag, startPoint x: 8, startPoint y: 123, endPoint x: 135, endPoint y: 124, distance: 127.5
click at [135, 124] on main "Is the importer-of-record (IOR) the same entity as receiver? Yes No" at bounding box center [97, 133] width 189 height 22
drag, startPoint x: 135, startPoint y: 124, endPoint x: 120, endPoint y: 121, distance: 15.5
copy div "Is the importer-of-record (IOR) the same entity as receiver?"
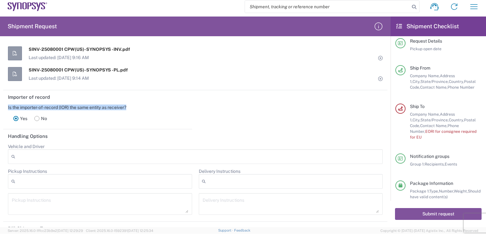
scroll to position [795, 0]
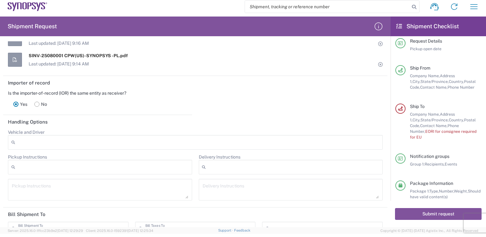
click at [103, 104] on div "Yes No" at bounding box center [97, 104] width 179 height 17
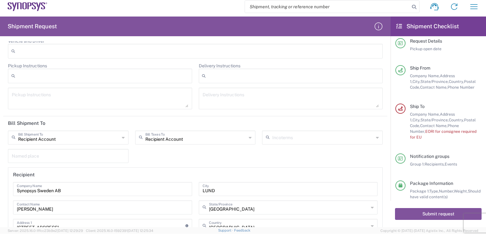
scroll to position [890, 0]
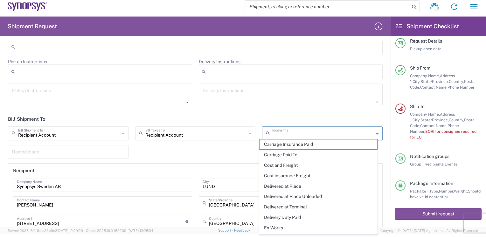
click at [284, 132] on input "text" at bounding box center [322, 132] width 101 height 11
click at [276, 226] on span "Ex Works" at bounding box center [318, 228] width 118 height 10
type input "Recipient Account"
type input "Ex Works"
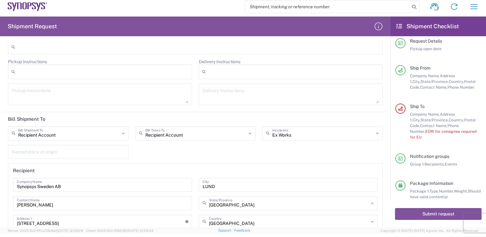
click at [265, 116] on header "Bill Shipment To" at bounding box center [195, 119] width 384 height 14
click at [286, 158] on div "Recipient Account Bill Shipment To Recipient Account Sender/Shipper Third Party…" at bounding box center [195, 200] width 381 height 146
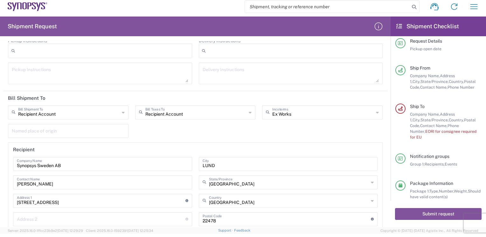
scroll to position [954, 0]
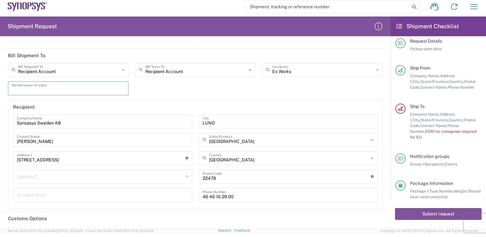
click at [75, 86] on input "text" at bounding box center [68, 87] width 113 height 11
click at [205, 86] on div "Recipient Account Bill Shipment To Recipient Account Sender/Shipper Third Party…" at bounding box center [195, 136] width 381 height 146
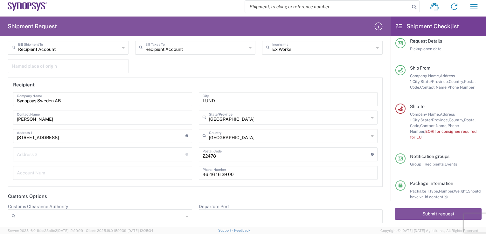
click at [3, 192] on header "Customs Options" at bounding box center [195, 196] width 384 height 14
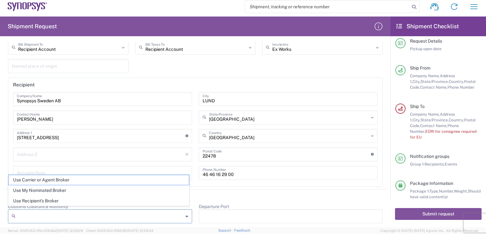
click at [99, 217] on input "Customs Clearance Authority" at bounding box center [100, 216] width 165 height 10
click at [0, 192] on html "Shipment request Shipment tracking Employee non-product shipment request My shi…" at bounding box center [243, 118] width 486 height 237
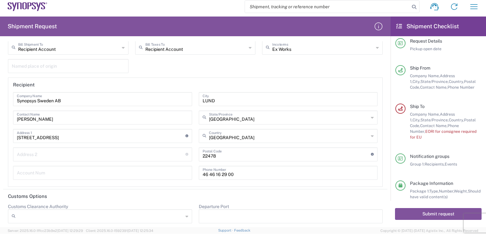
click at [185, 214] on icon at bounding box center [186, 216] width 3 height 10
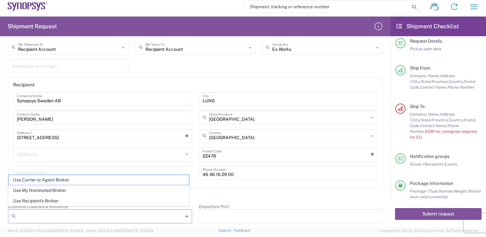
click at [0, 197] on html "Shipment request Shipment tracking Employee non-product shipment request My shi…" at bounding box center [243, 118] width 486 height 237
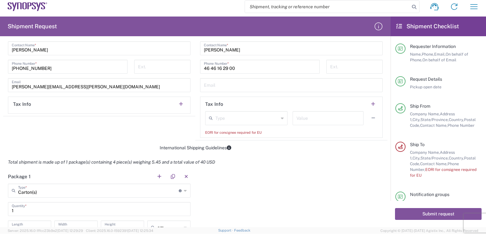
scroll to position [372, 0]
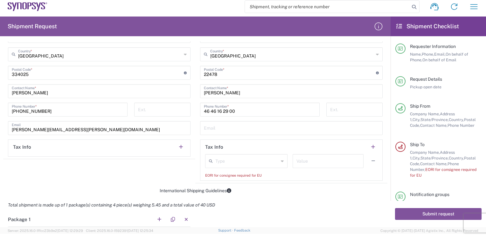
click at [281, 160] on icon at bounding box center [282, 161] width 3 height 10
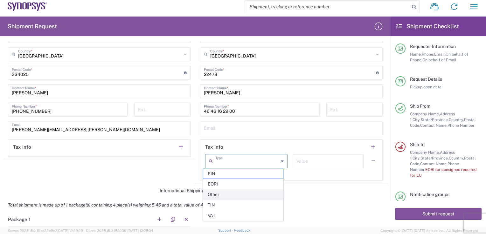
click at [211, 193] on span "Other" at bounding box center [243, 195] width 80 height 10
type input "Other"
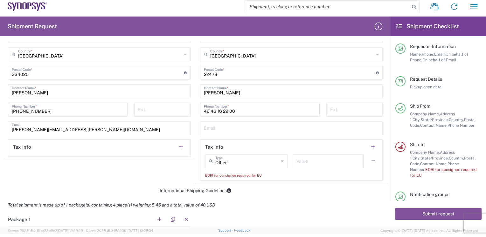
click at [165, 166] on agx-shipment-stop-widget "Ship From Location Aachen DE04 Agrate Brianza IT01 Aschheim DE02 Atlanta US60 A…" at bounding box center [99, 43] width 192 height 279
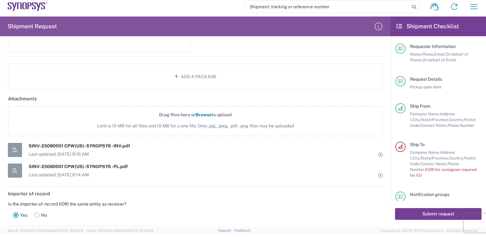
scroll to position [690, 0]
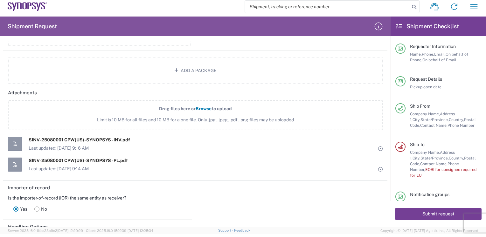
click at [432, 216] on button "Submit request" at bounding box center [438, 214] width 86 height 12
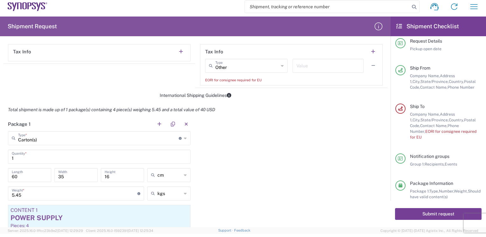
scroll to position [372, 0]
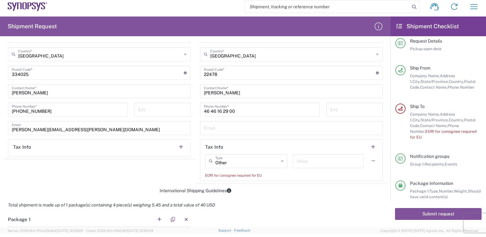
click at [322, 161] on input "text" at bounding box center [327, 160] width 63 height 11
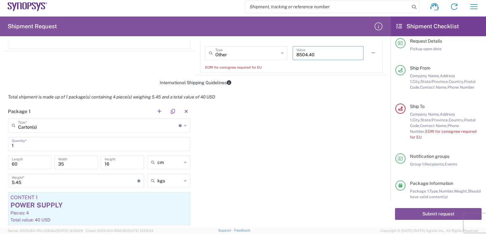
scroll to position [531, 0]
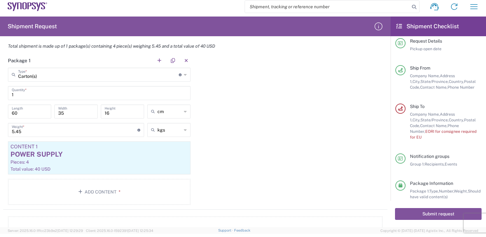
type input "8504.40"
click at [368, 205] on div "Package 1 Carton(s) Type * Material used to package goods Carton(s) 1 Quantity …" at bounding box center [195, 131] width 384 height 156
click at [412, 214] on button "Submit request" at bounding box center [438, 214] width 86 height 12
click at [431, 212] on button "Submit request" at bounding box center [438, 214] width 86 height 12
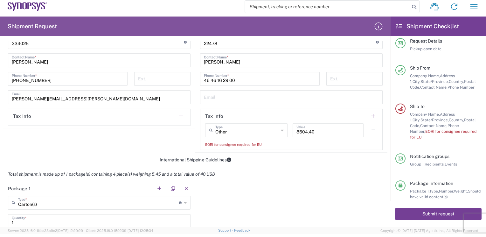
scroll to position [372, 0]
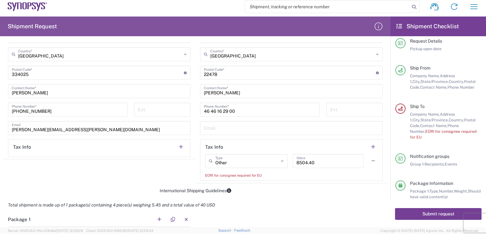
click at [423, 214] on button "Submit request" at bounding box center [438, 214] width 86 height 12
click at [428, 213] on button "Submit request" at bounding box center [438, 214] width 86 height 12
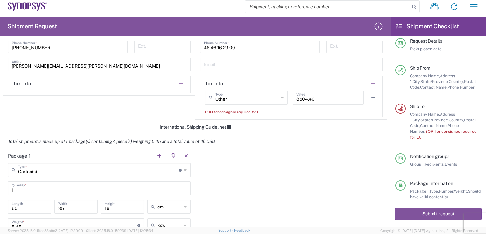
click at [200, 228] on body "Shipment request Shipment tracking Employee non-product shipment request My shi…" at bounding box center [243, 118] width 486 height 237
click at [281, 96] on icon at bounding box center [282, 97] width 3 height 10
type input "Other"
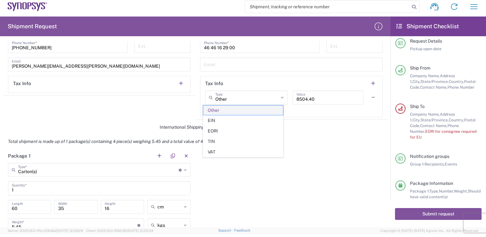
click at [244, 110] on span "Other" at bounding box center [243, 111] width 80 height 10
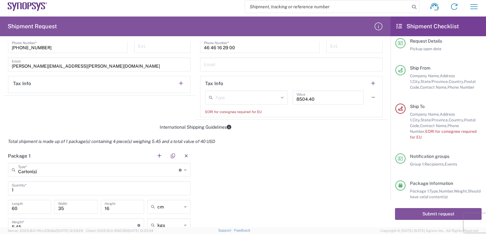
click at [281, 97] on icon at bounding box center [282, 97] width 3 height 10
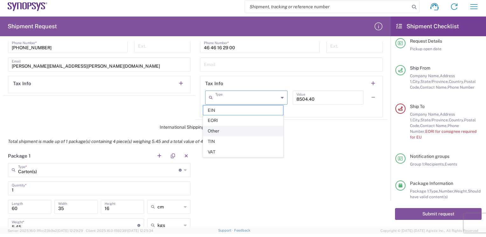
click at [233, 130] on span "Other" at bounding box center [243, 131] width 80 height 10
type input "Other"
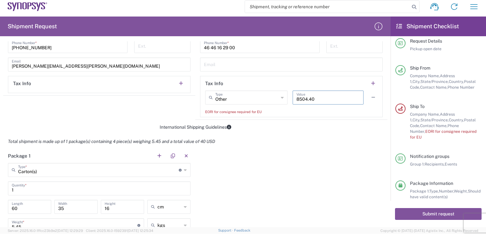
drag, startPoint x: 305, startPoint y: 98, endPoint x: 313, endPoint y: 116, distance: 20.4
click at [305, 99] on input "8504.40" at bounding box center [327, 97] width 63 height 11
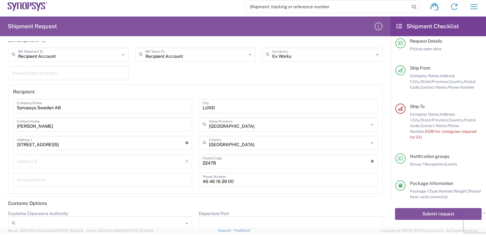
scroll to position [976, 0]
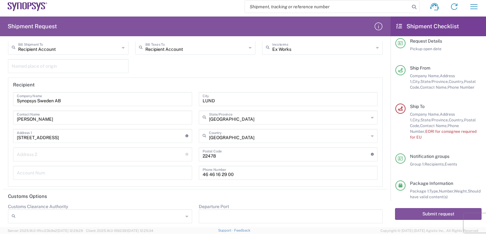
type input "850440"
click at [287, 212] on input "Departure Port" at bounding box center [290, 216] width 176 height 10
click at [427, 212] on button "Submit request" at bounding box center [438, 214] width 86 height 12
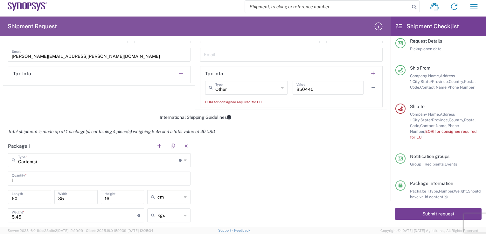
scroll to position [435, 0]
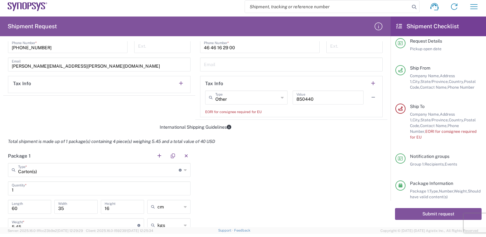
click at [275, 97] on div "Other Type" at bounding box center [246, 98] width 82 height 14
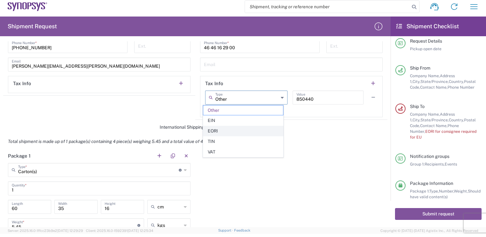
click at [226, 133] on span "EORI" at bounding box center [243, 131] width 80 height 10
type input "EORI"
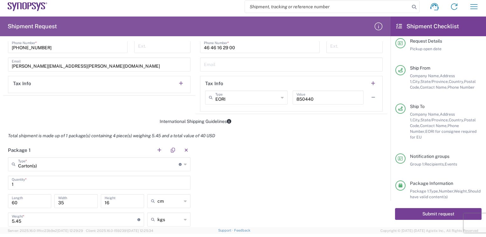
click at [414, 211] on button "Submit request" at bounding box center [438, 214] width 86 height 12
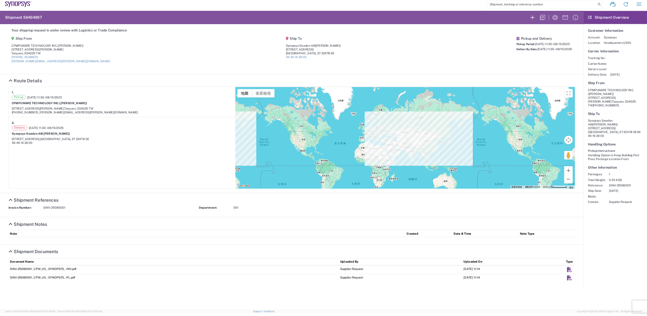
scroll to position [3, 0]
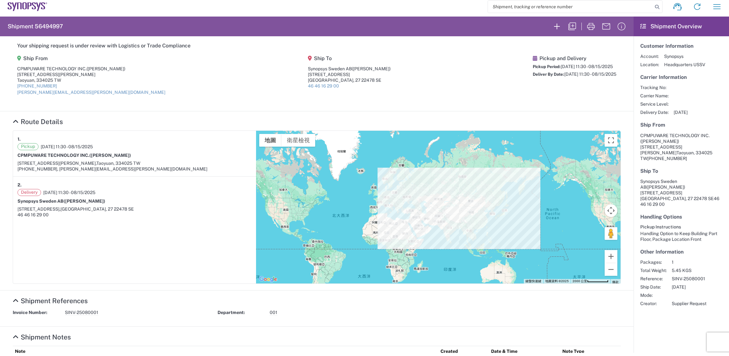
click at [446, 43] on h5 "Your shipping request is under review with Logistics or Trade Compliance" at bounding box center [316, 46] width 599 height 6
click at [485, 25] on icon "button" at bounding box center [606, 26] width 10 height 10
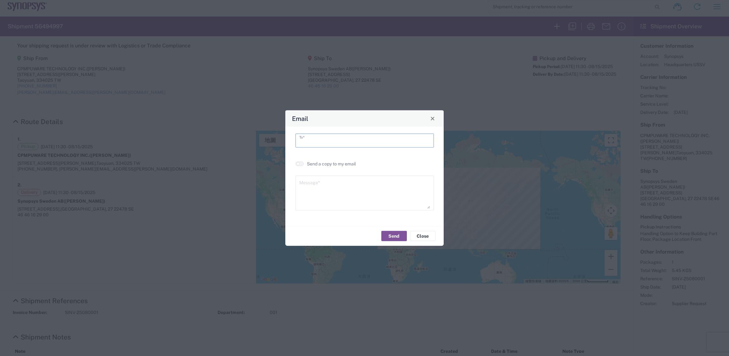
click at [318, 136] on input "text" at bounding box center [364, 139] width 131 height 11
click at [354, 140] on input "JACK.NI@COMPUWARE.CON.TW" at bounding box center [364, 139] width 131 height 11
type input "JACK.NI@COMPUWARE.COM.TW"
click at [348, 186] on textarea at bounding box center [364, 192] width 131 height 31
click at [300, 181] on textarea "dELIVERY NOTIFICATION" at bounding box center [364, 192] width 131 height 31
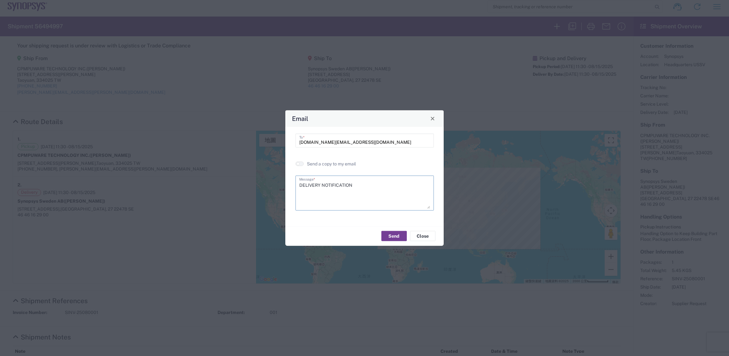
type textarea "DELIVERY NOTIFICATION"
click at [390, 237] on button "Send" at bounding box center [393, 236] width 25 height 10
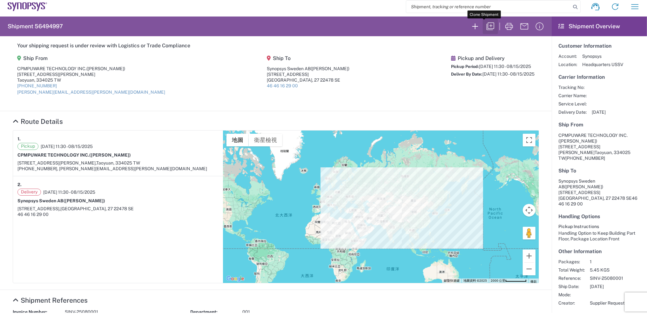
click at [485, 24] on icon "button" at bounding box center [491, 26] width 10 height 10
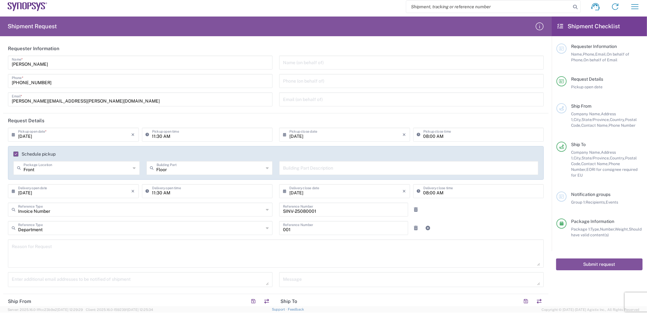
type input "Skåne län"
type input "Carton(s)"
type input "Skåne län"
type input "Ex Works"
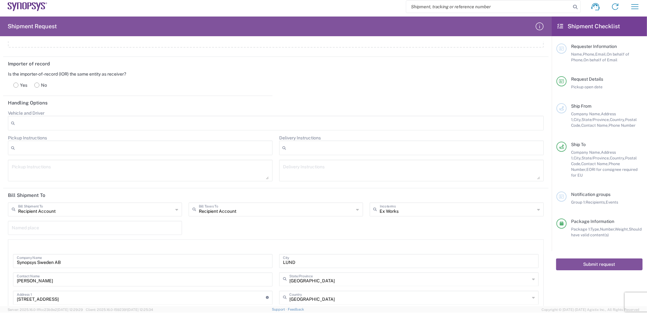
scroll to position [658, 0]
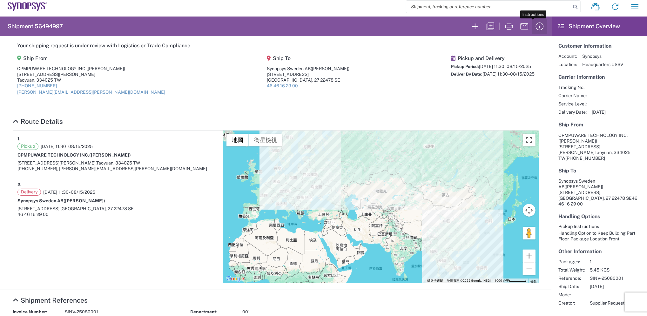
click at [485, 24] on icon "button" at bounding box center [540, 26] width 10 height 10
click at [485, 24] on icon at bounding box center [562, 27] width 6 height 6
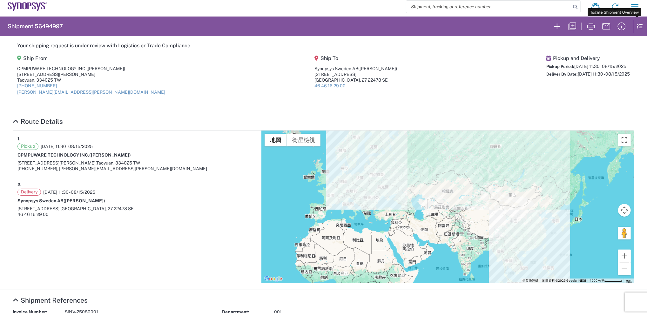
click at [485, 24] on icon at bounding box center [639, 26] width 10 height 12
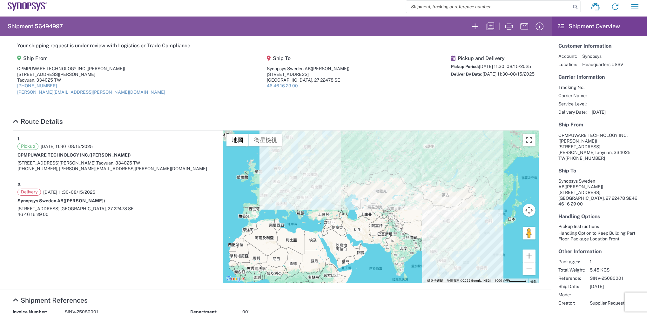
click at [146, 237] on article "1. Pickup 08/15/2025 11:30 - 08/15/2025 CPMPUWARE TECHNOLOGY INC. (Maggie) 4F.,…" at bounding box center [118, 207] width 210 height 153
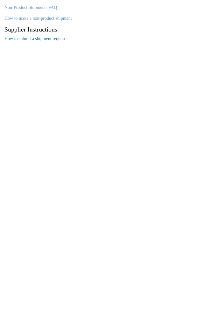
click at [61, 39] on link "How to submit a shipment request" at bounding box center [34, 38] width 61 height 5
